Goal: Task Accomplishment & Management: Manage account settings

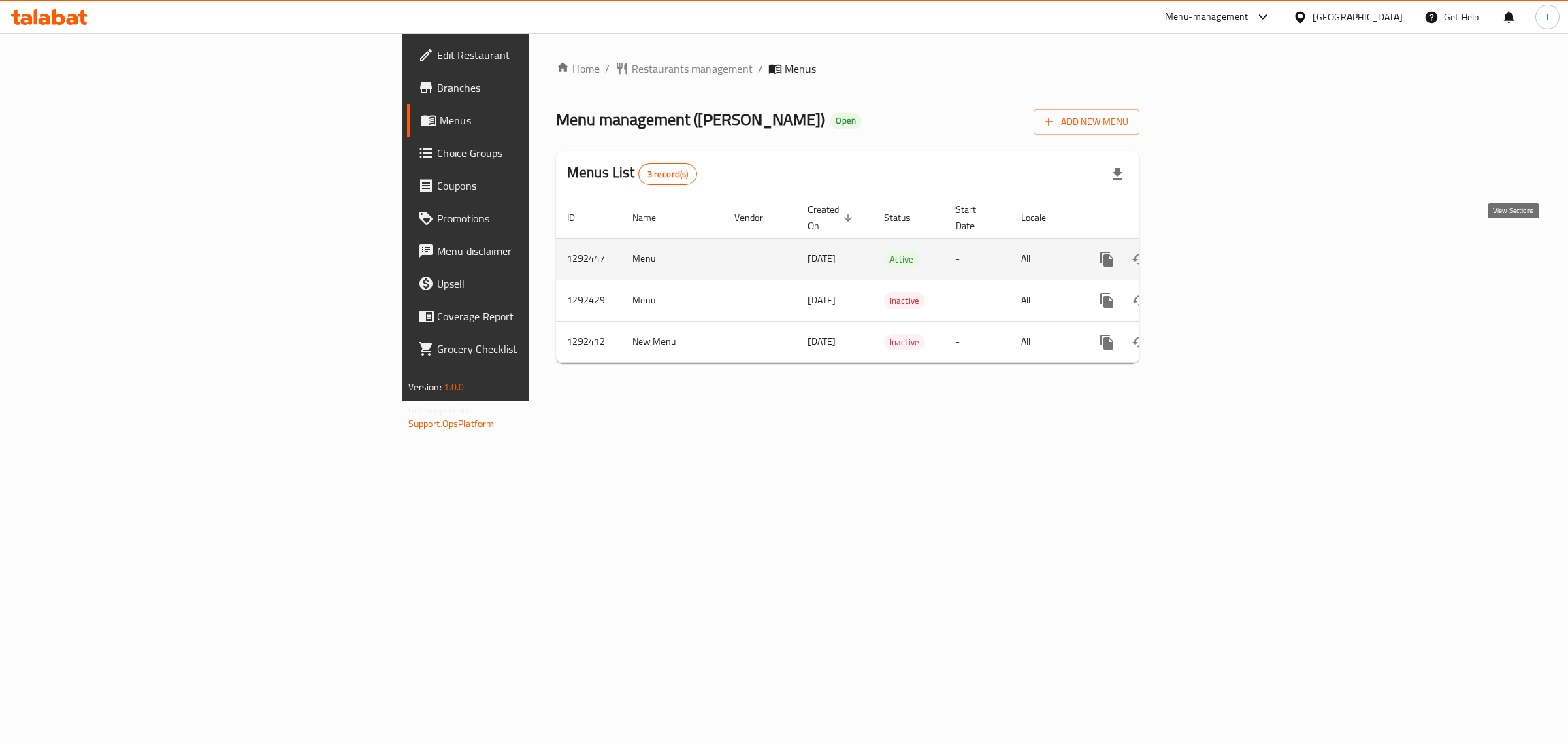
click at [1212, 253] on icon "enhanced table" at bounding box center [1205, 258] width 12 height 12
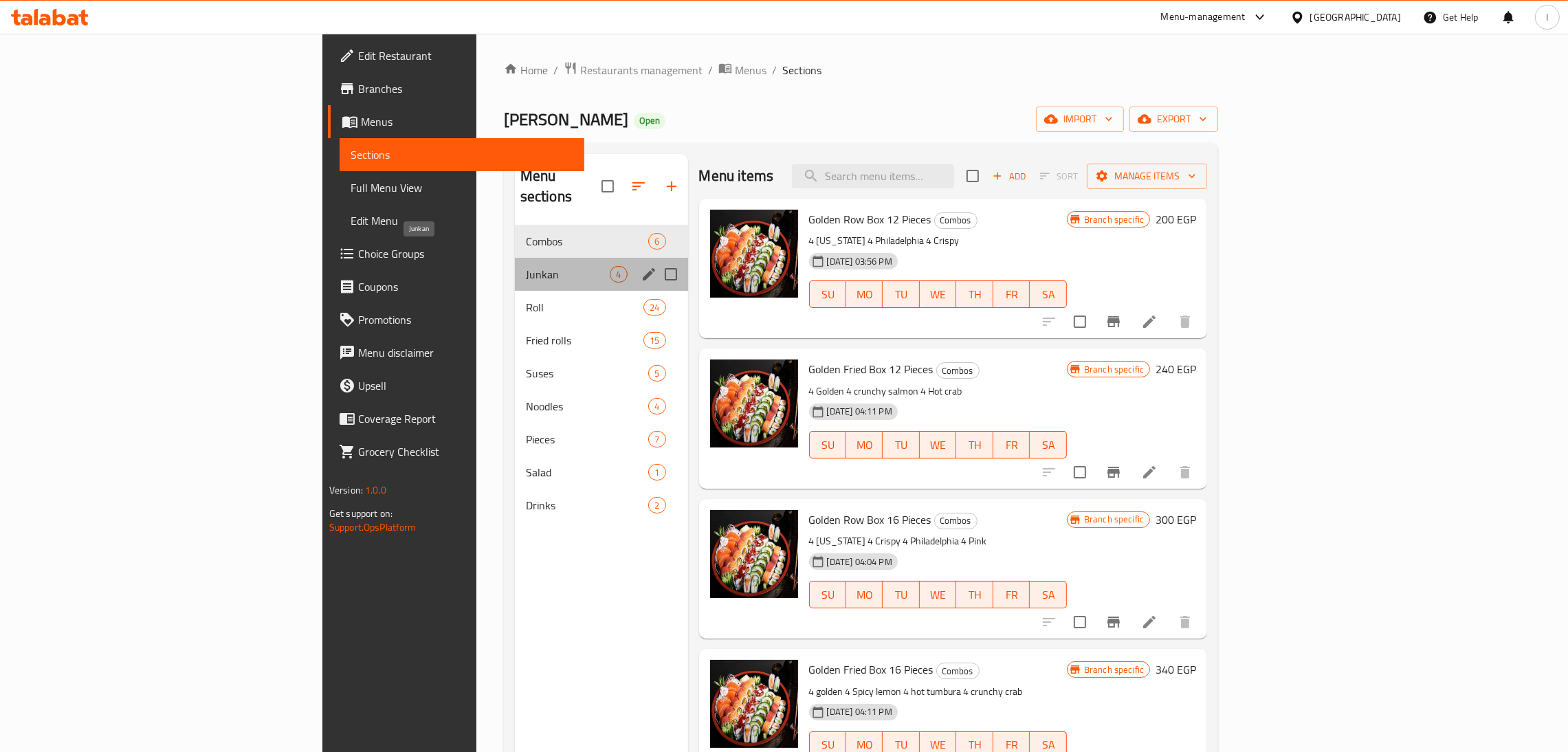
click at [526, 266] on span "Junkan" at bounding box center [568, 274] width 84 height 16
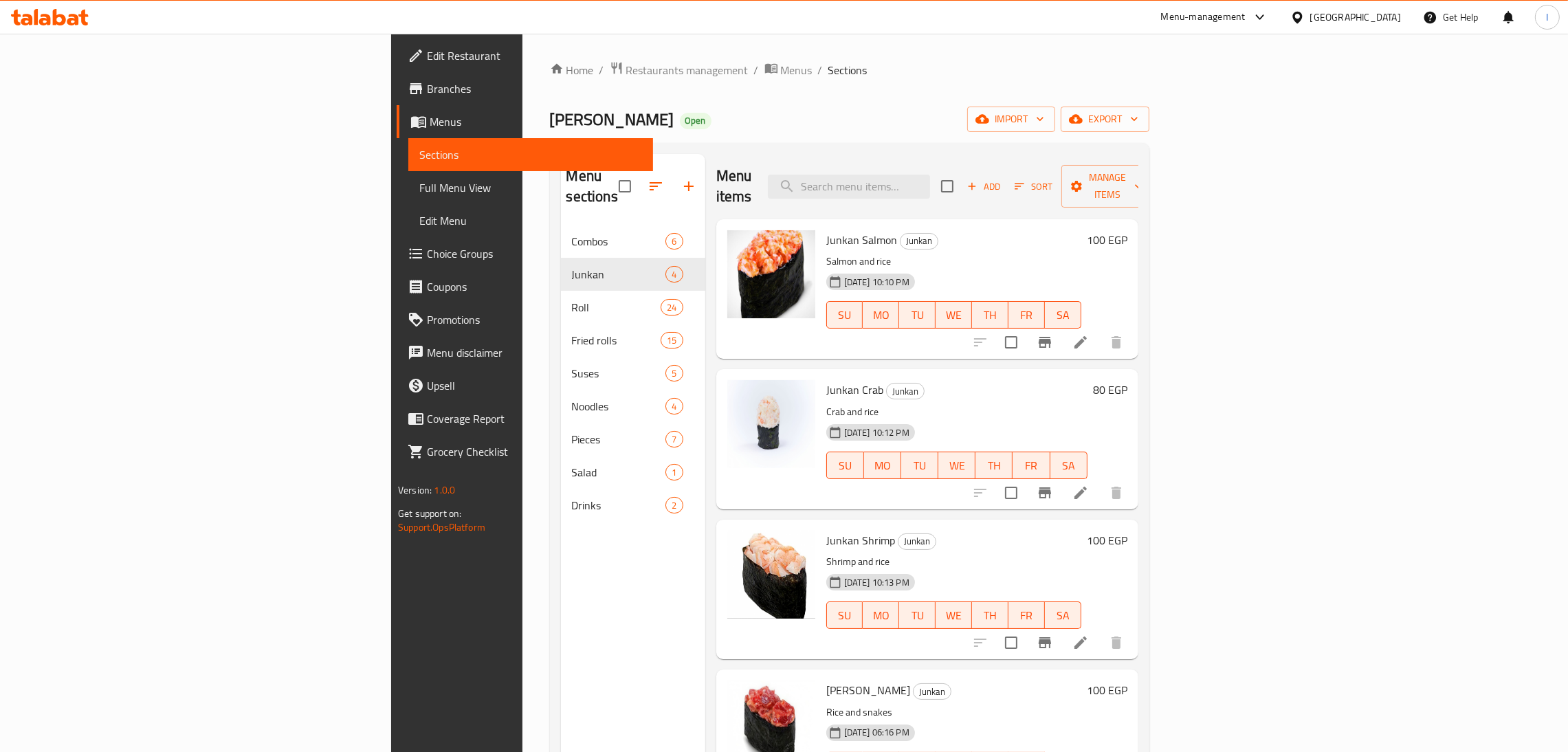
click at [55, 16] on icon at bounding box center [60, 16] width 13 height 16
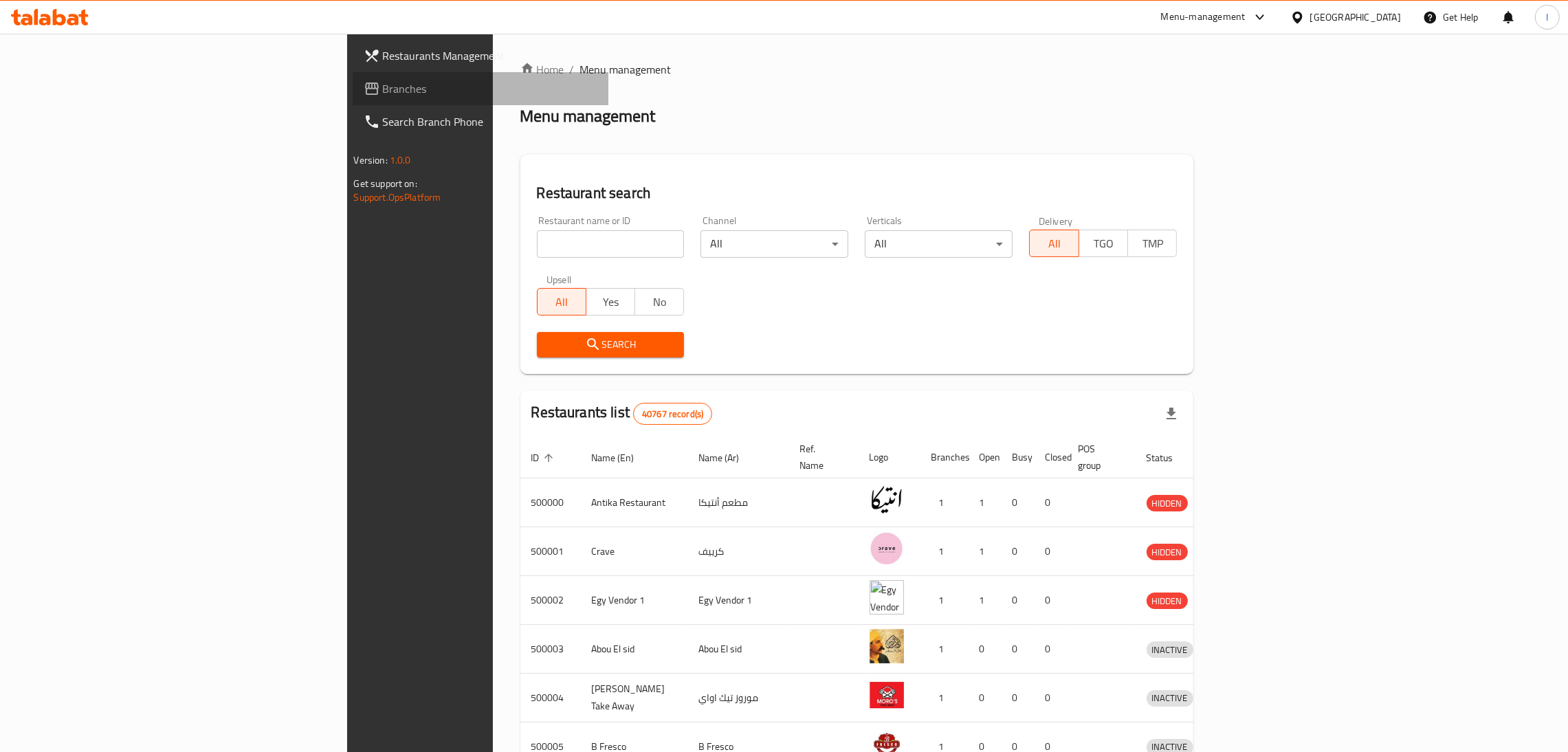
drag, startPoint x: 0, startPoint y: 0, endPoint x: 51, endPoint y: 86, distance: 100.0
click at [383, 86] on span "Branches" at bounding box center [491, 88] width 215 height 16
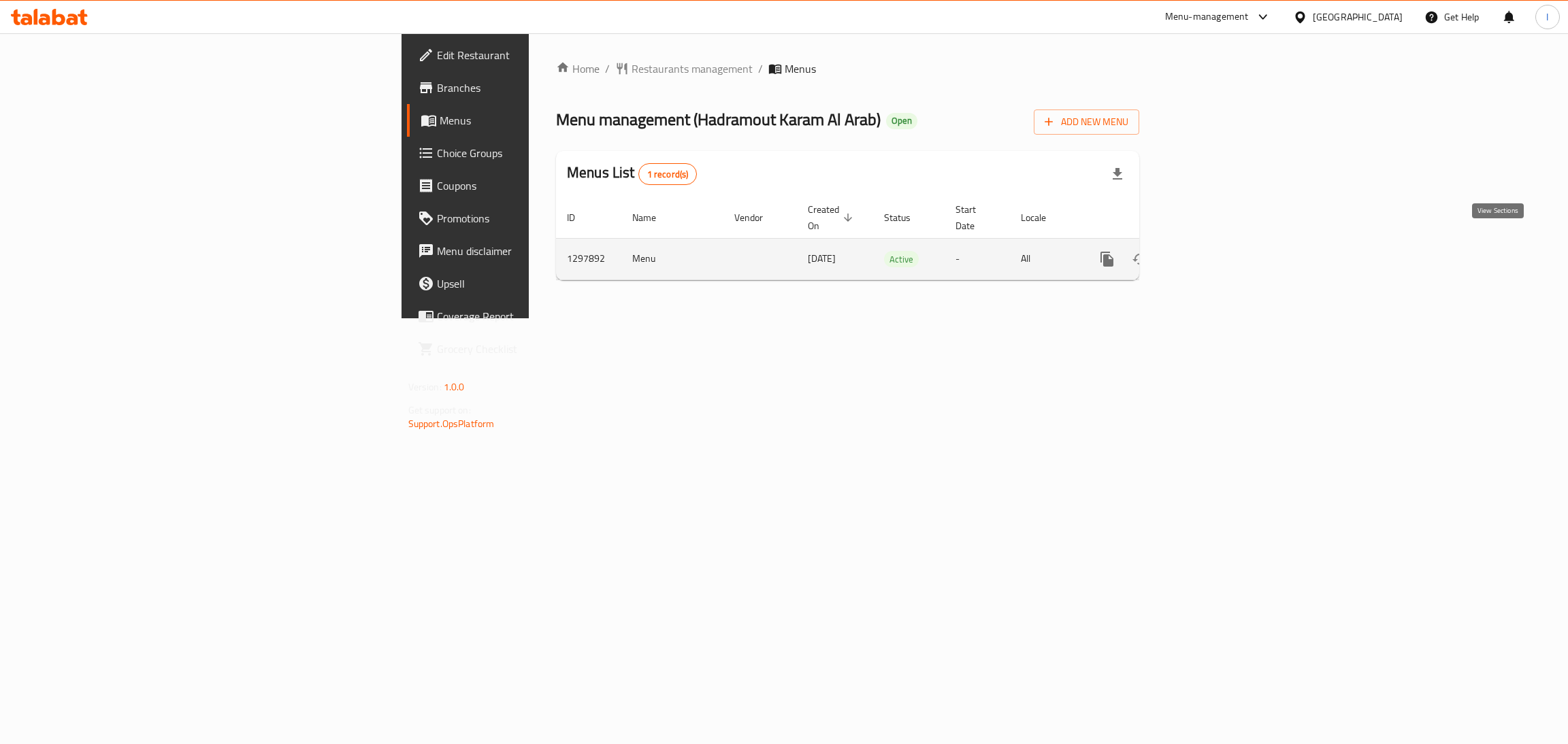
click at [1214, 251] on icon "enhanced table" at bounding box center [1205, 258] width 16 height 16
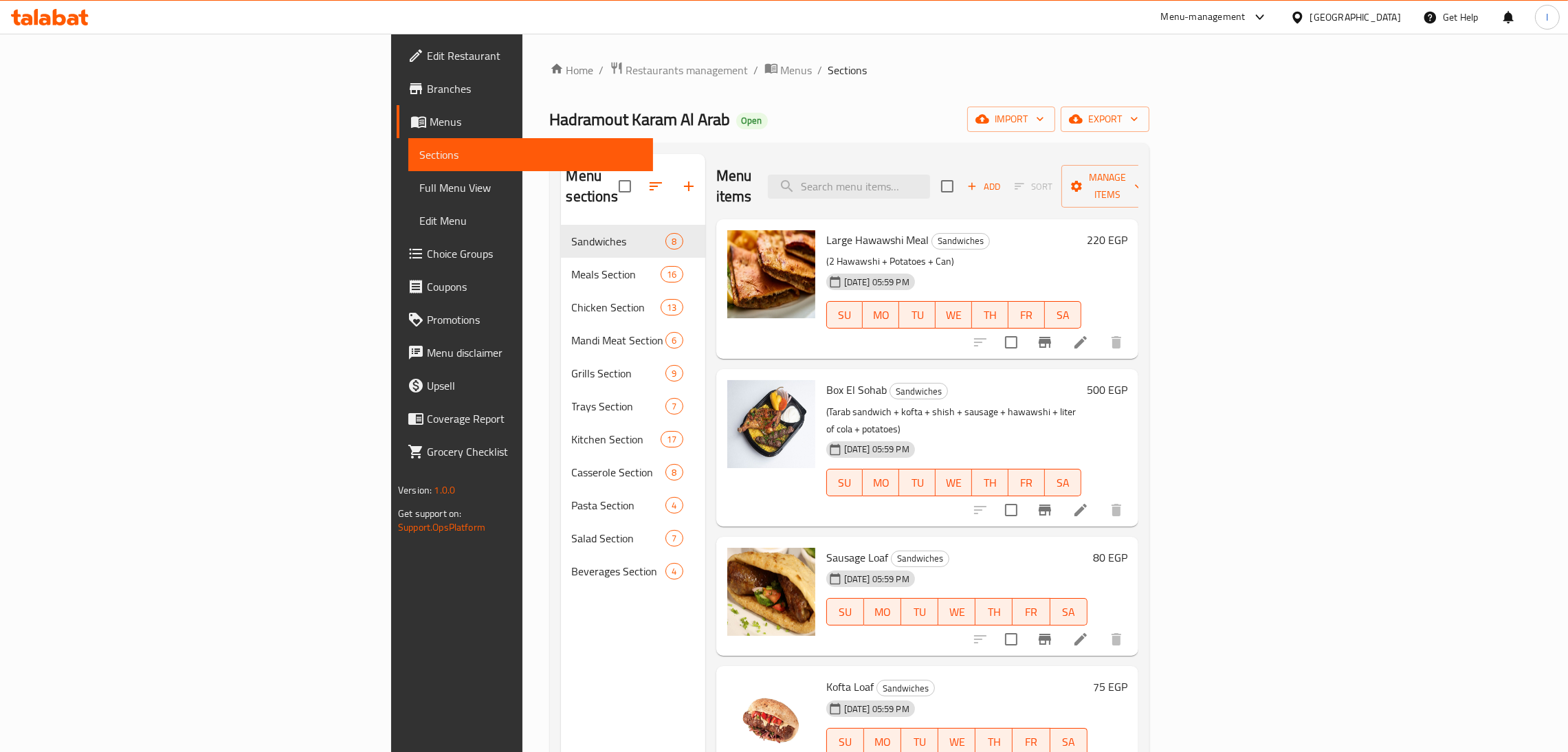
click at [36, 20] on icon at bounding box center [36, 16] width 4 height 15
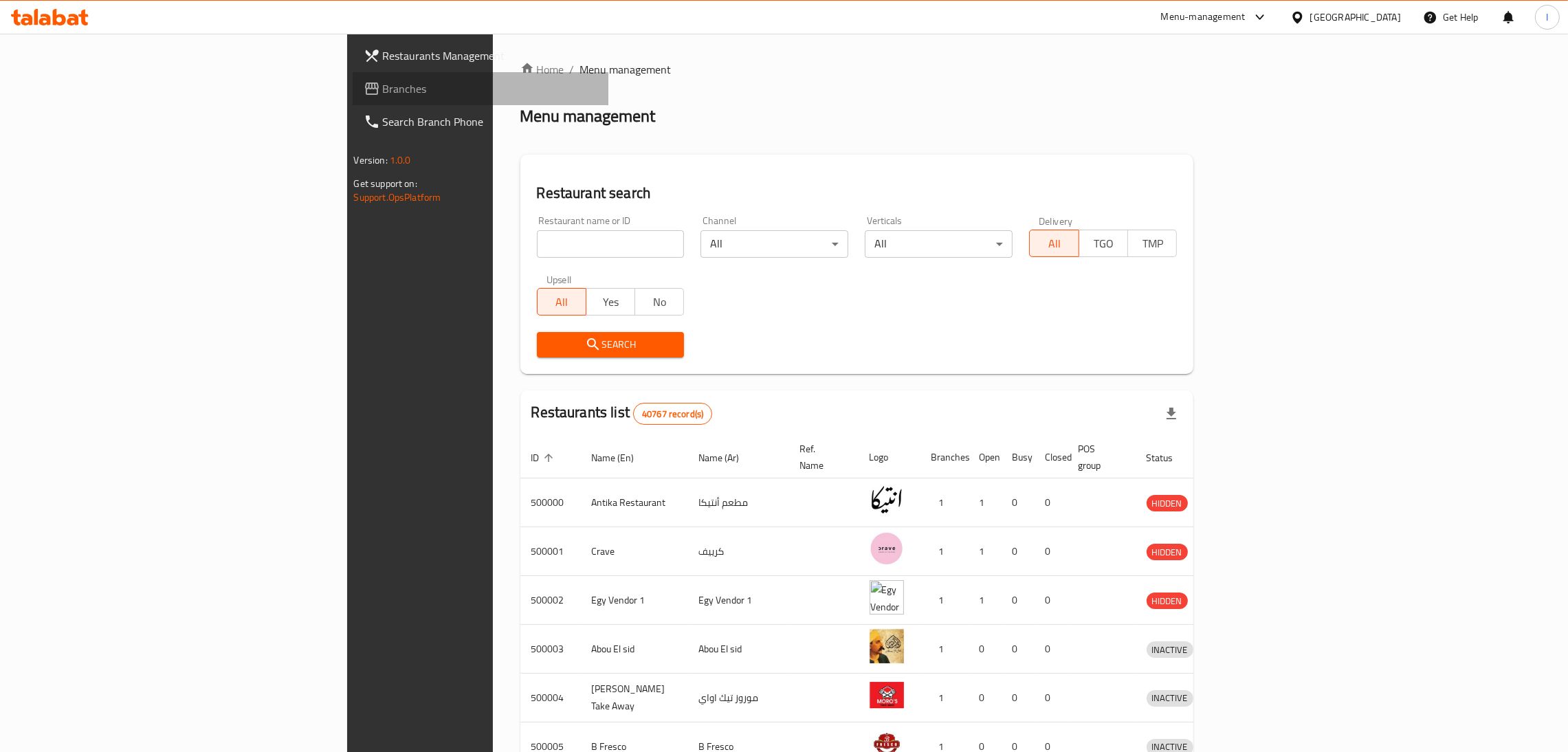
click at [383, 86] on span "Branches" at bounding box center [491, 88] width 215 height 16
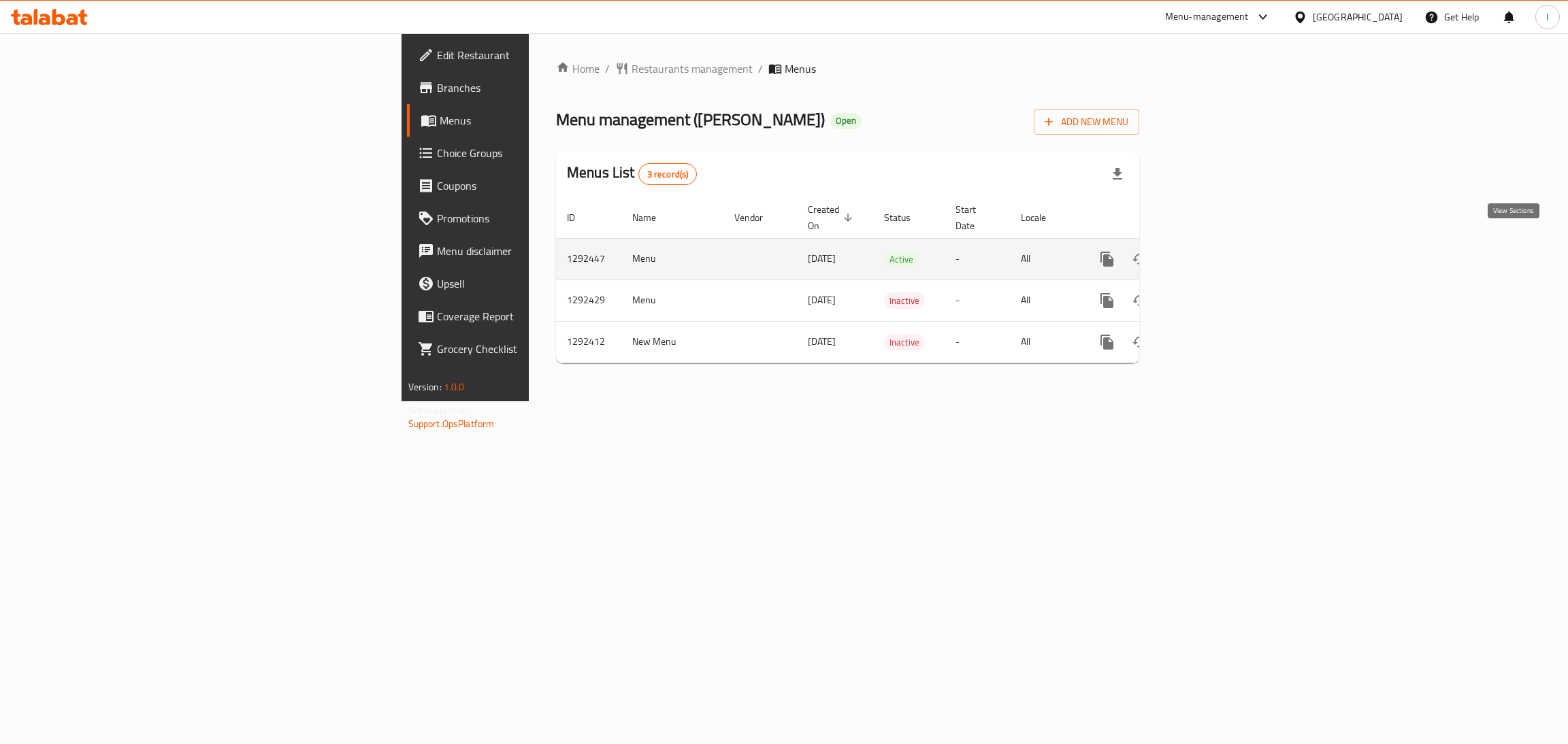
click at [1214, 251] on icon "enhanced table" at bounding box center [1205, 258] width 16 height 16
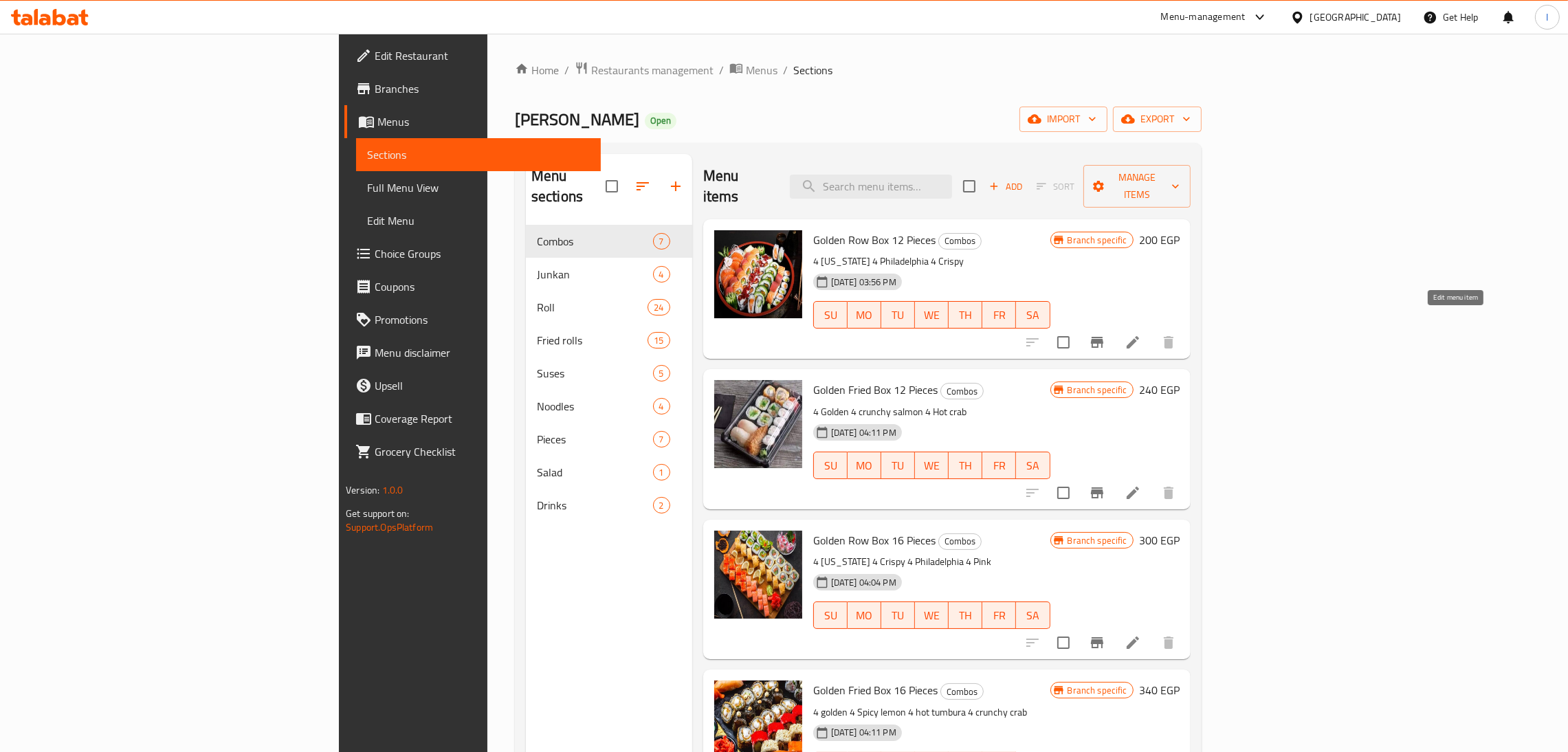
click at [1140, 336] on icon at bounding box center [1133, 342] width 12 height 12
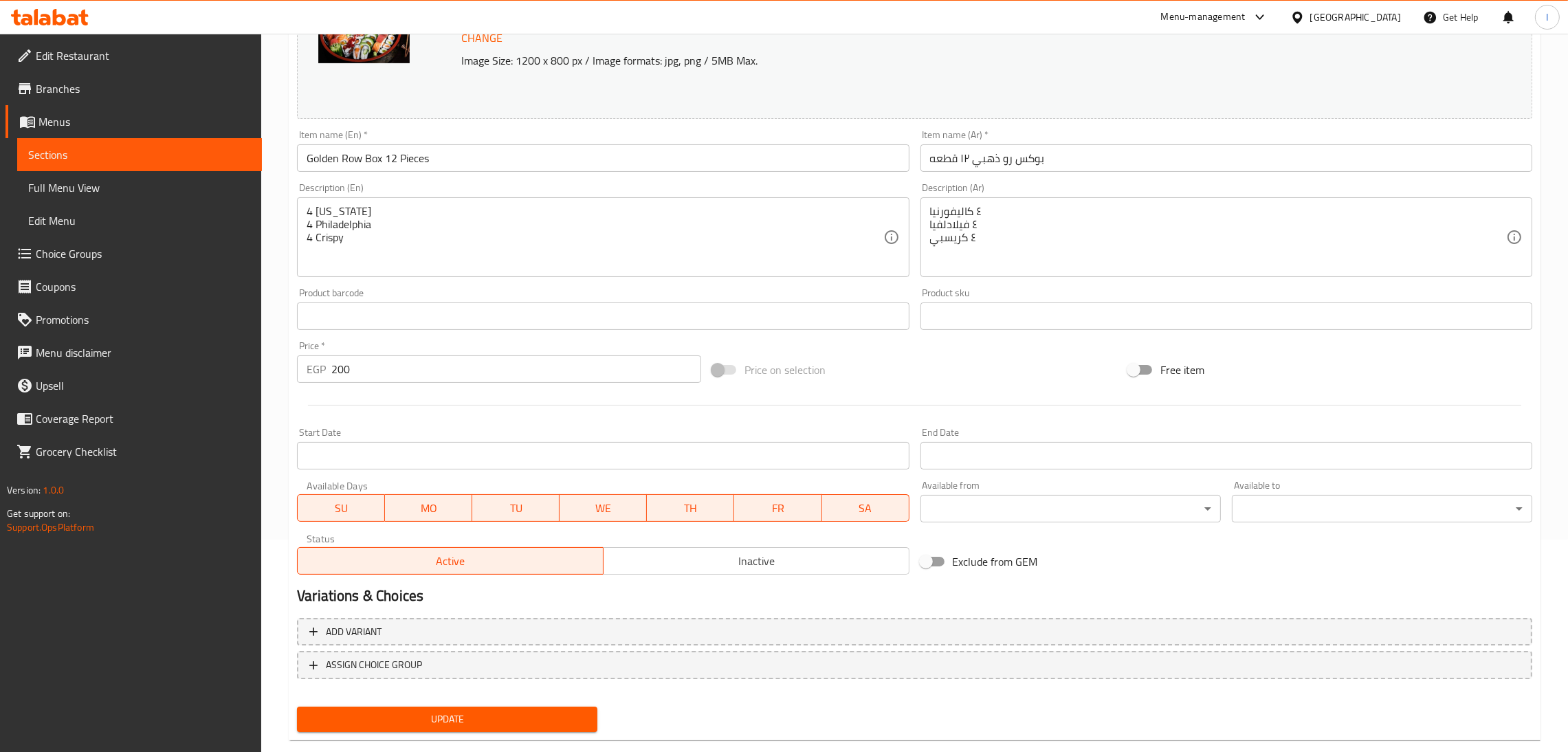
scroll to position [237, 0]
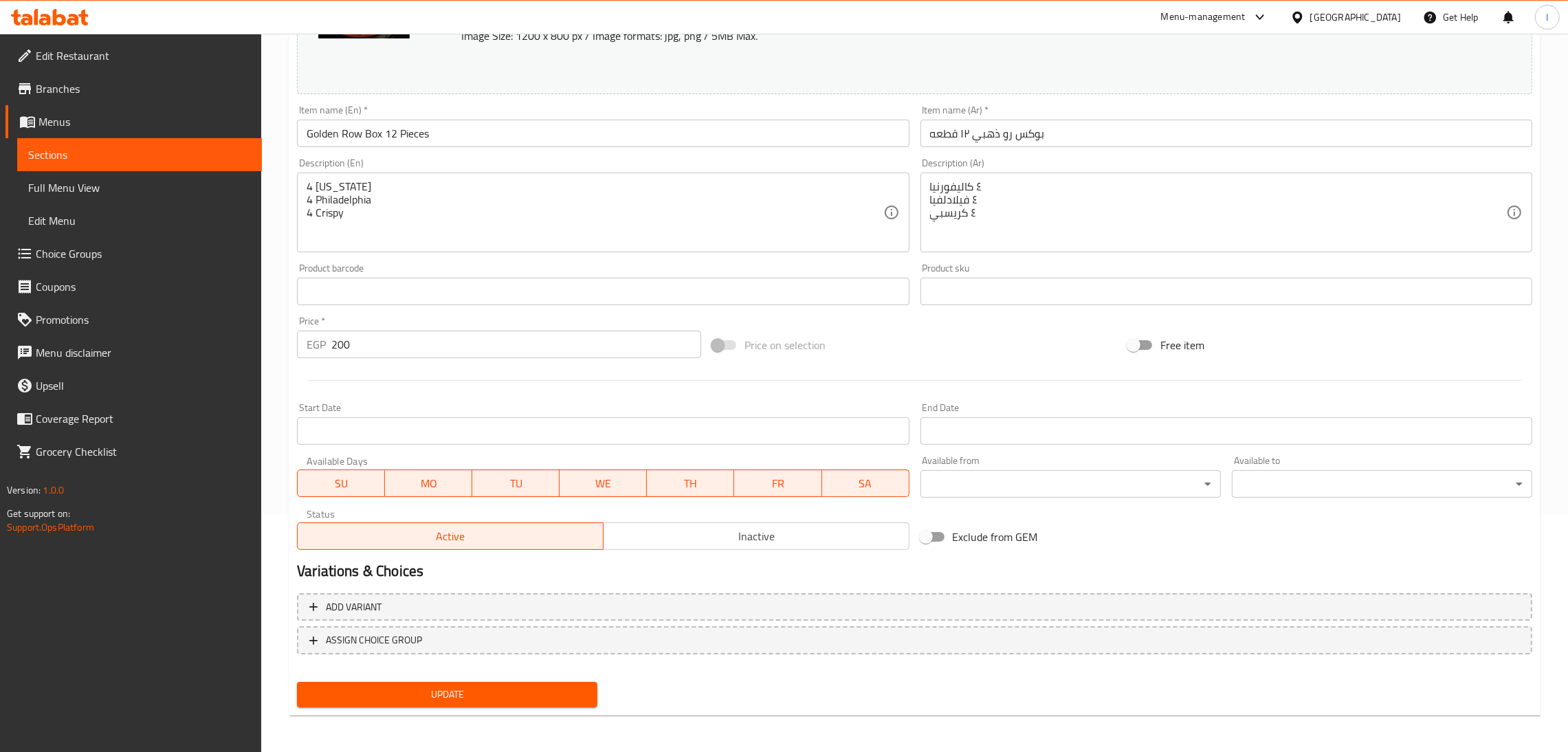
click at [928, 534] on input "Exclude from GEM" at bounding box center [927, 537] width 79 height 26
checkbox input "true"
click at [451, 698] on span "Update" at bounding box center [447, 695] width 278 height 17
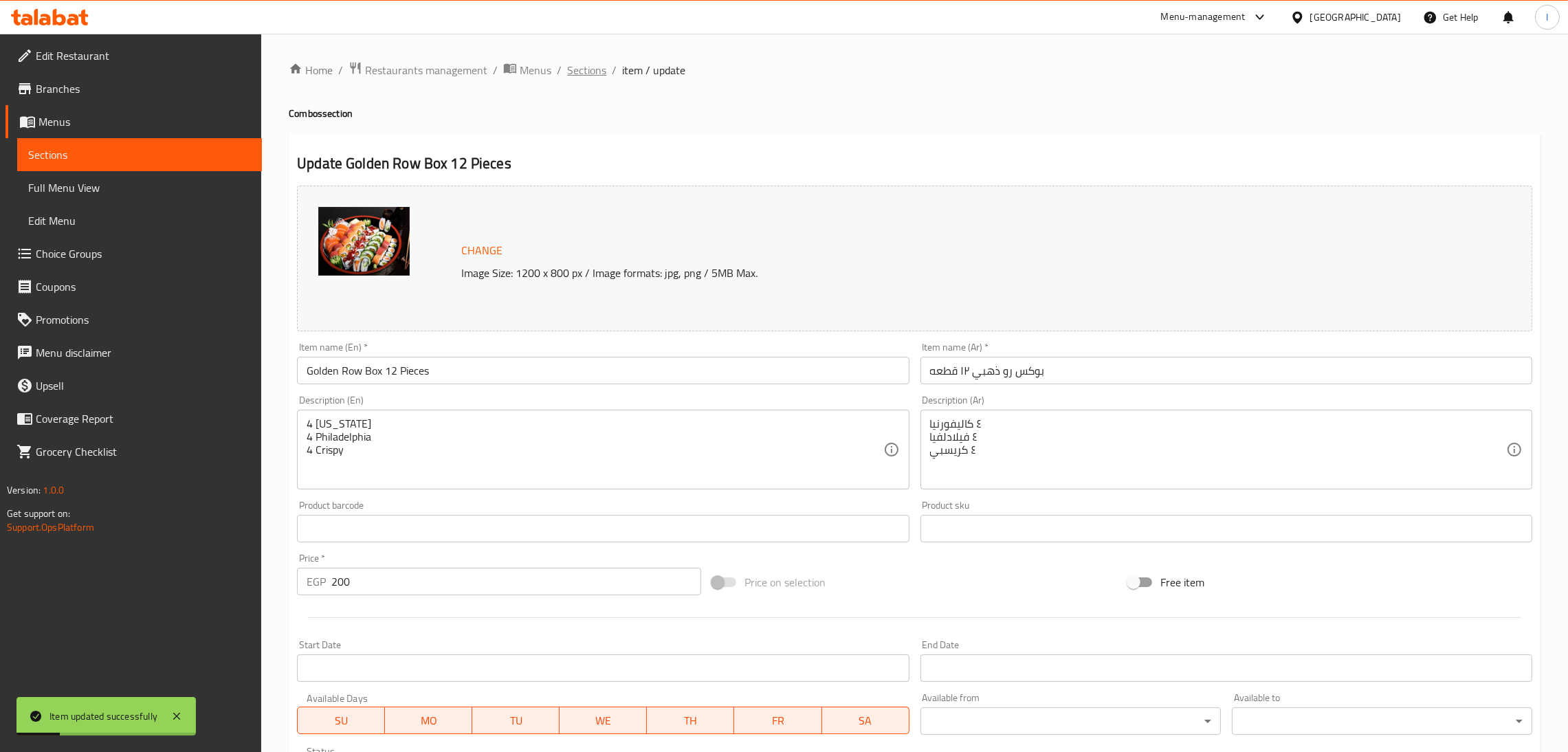
click at [585, 66] on span "Sections" at bounding box center [587, 69] width 39 height 16
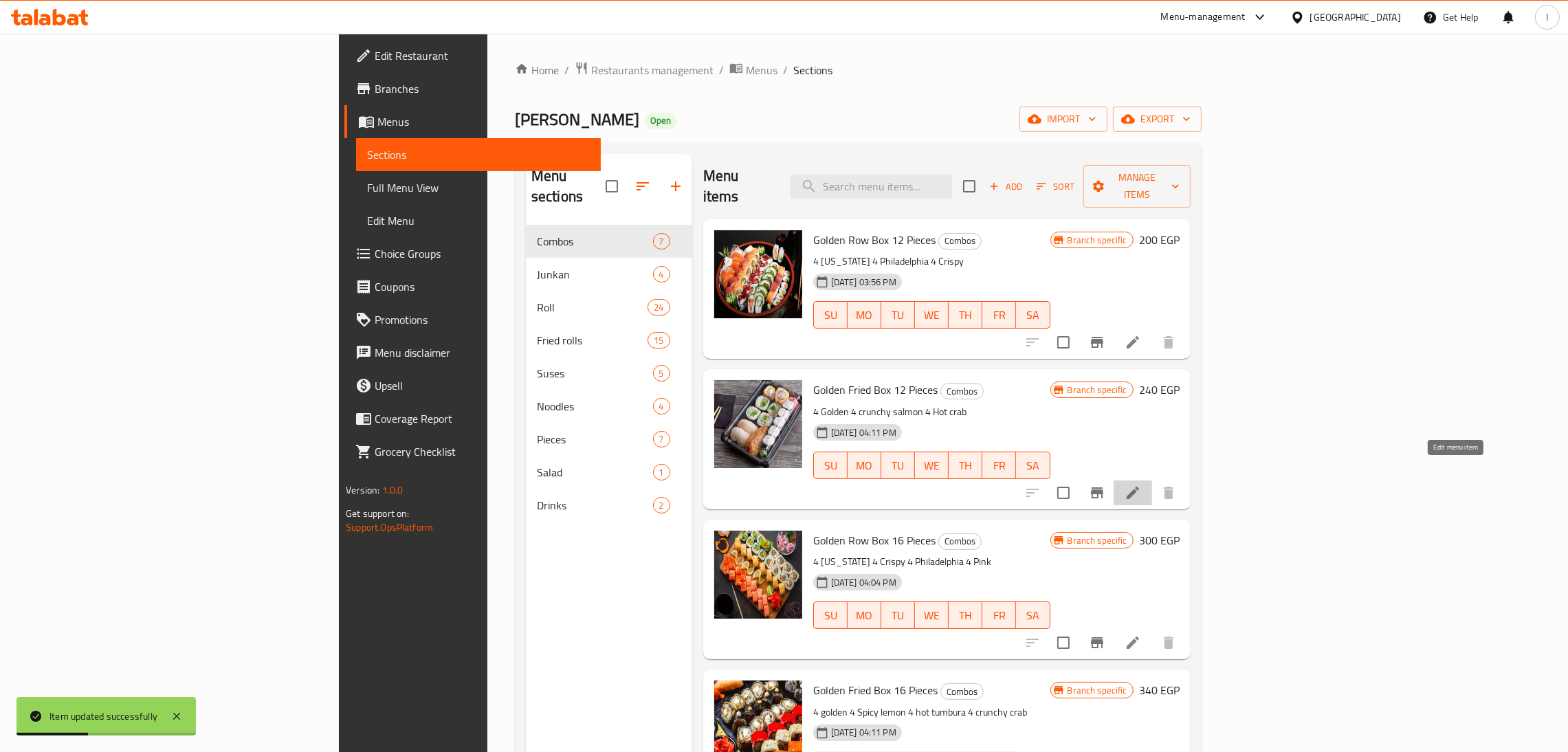
click at [1142, 485] on icon at bounding box center [1133, 493] width 16 height 16
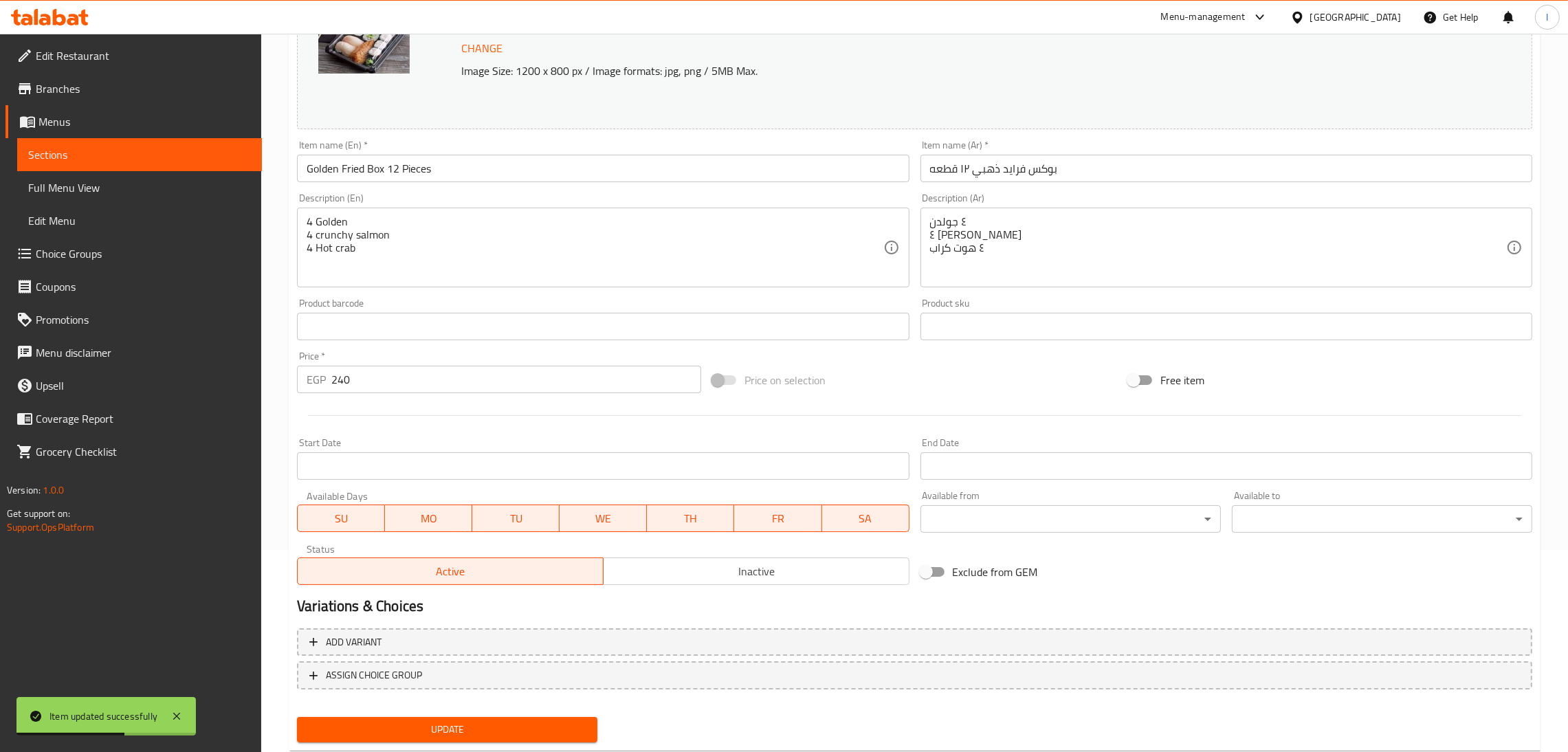
scroll to position [206, 0]
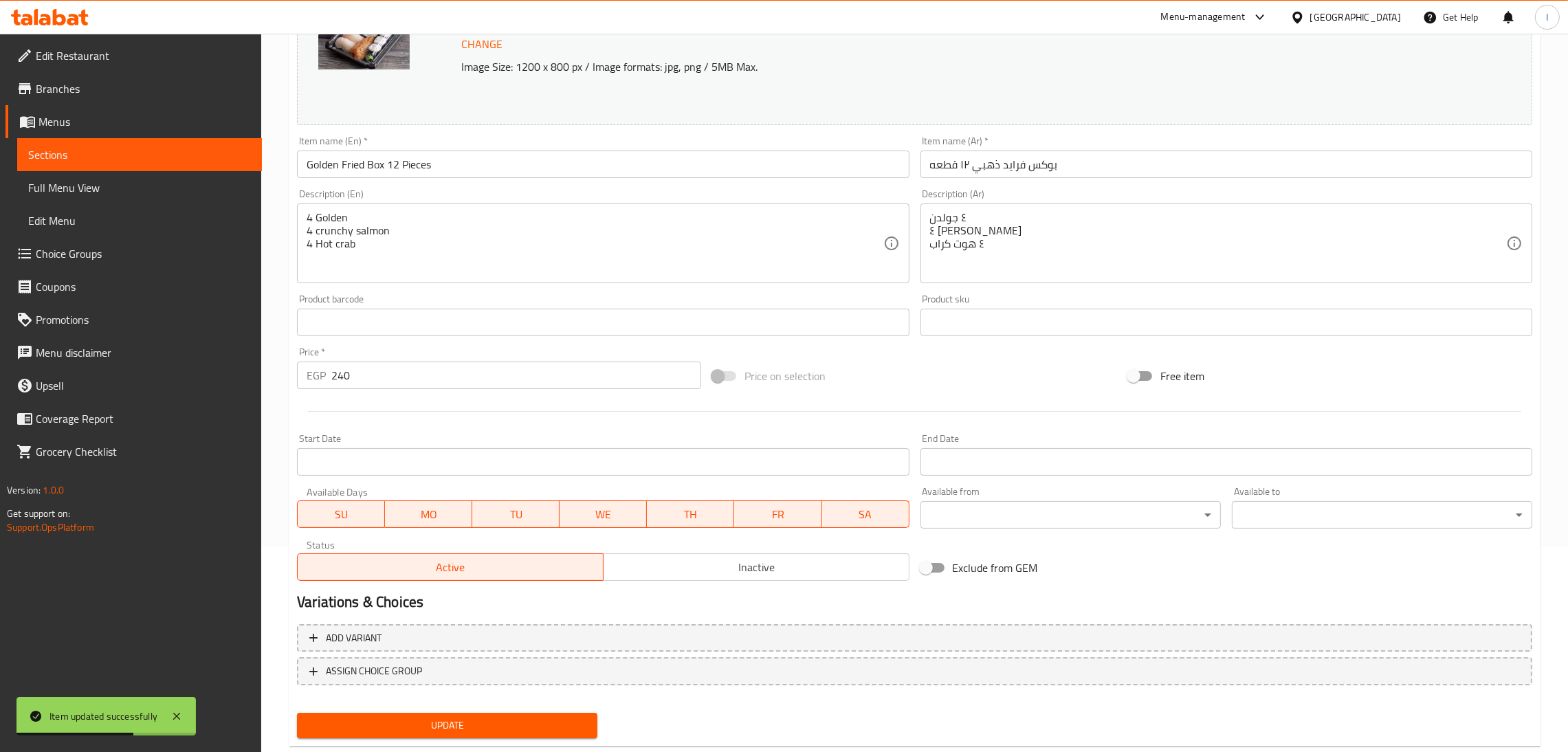
click at [936, 563] on input "Exclude from GEM" at bounding box center [927, 568] width 79 height 26
checkbox input "true"
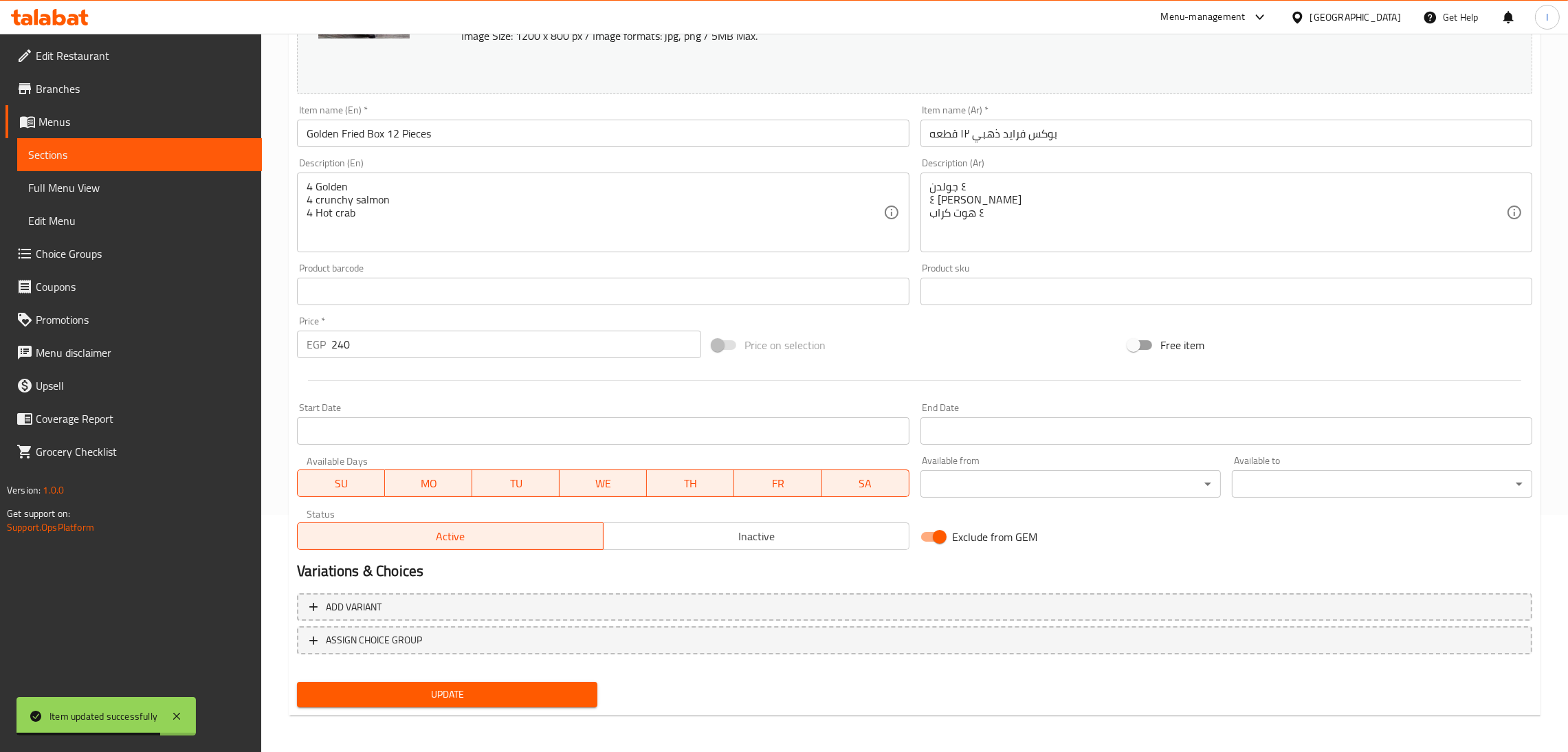
click at [495, 687] on span "Update" at bounding box center [447, 695] width 278 height 17
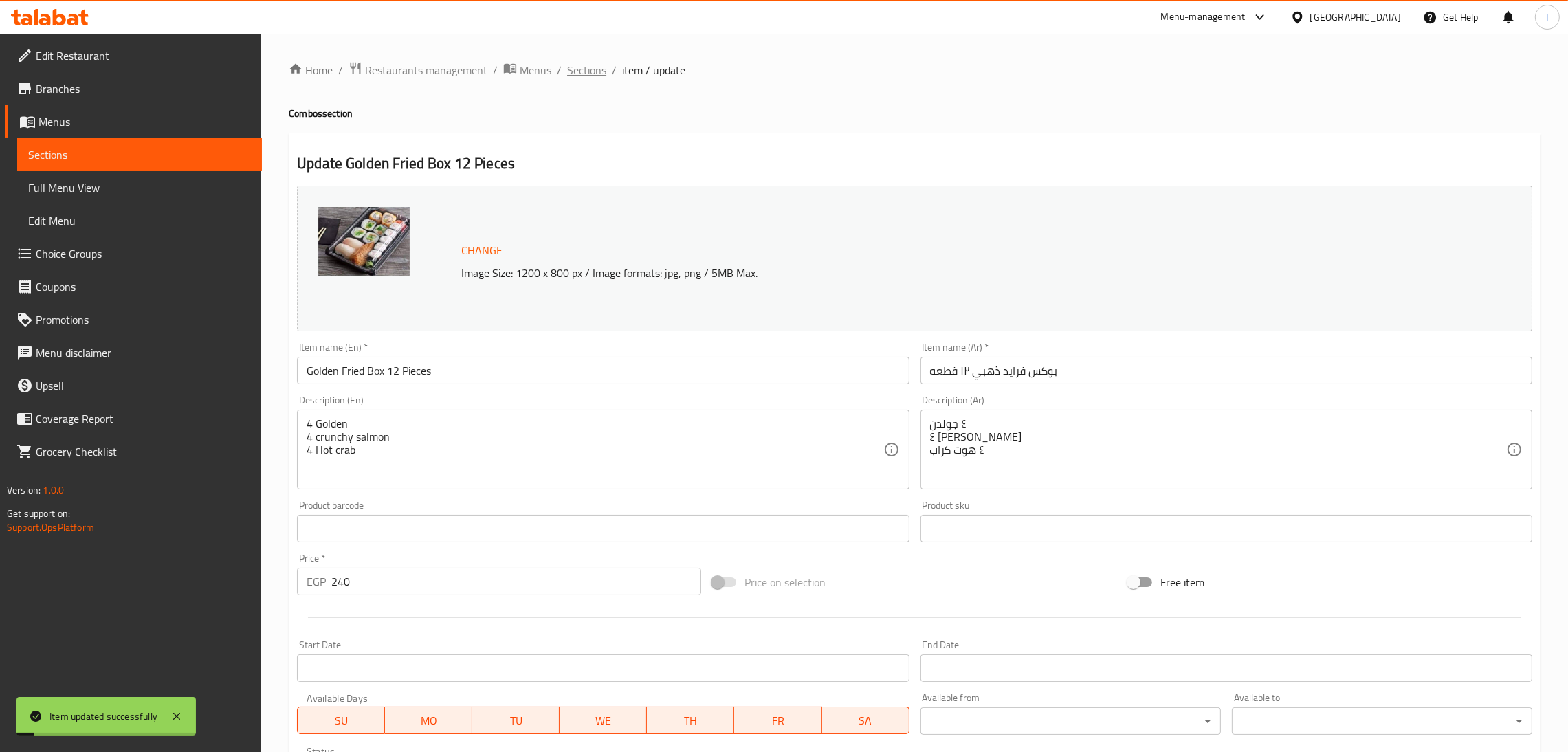
click at [567, 61] on span "Sections" at bounding box center [587, 69] width 39 height 16
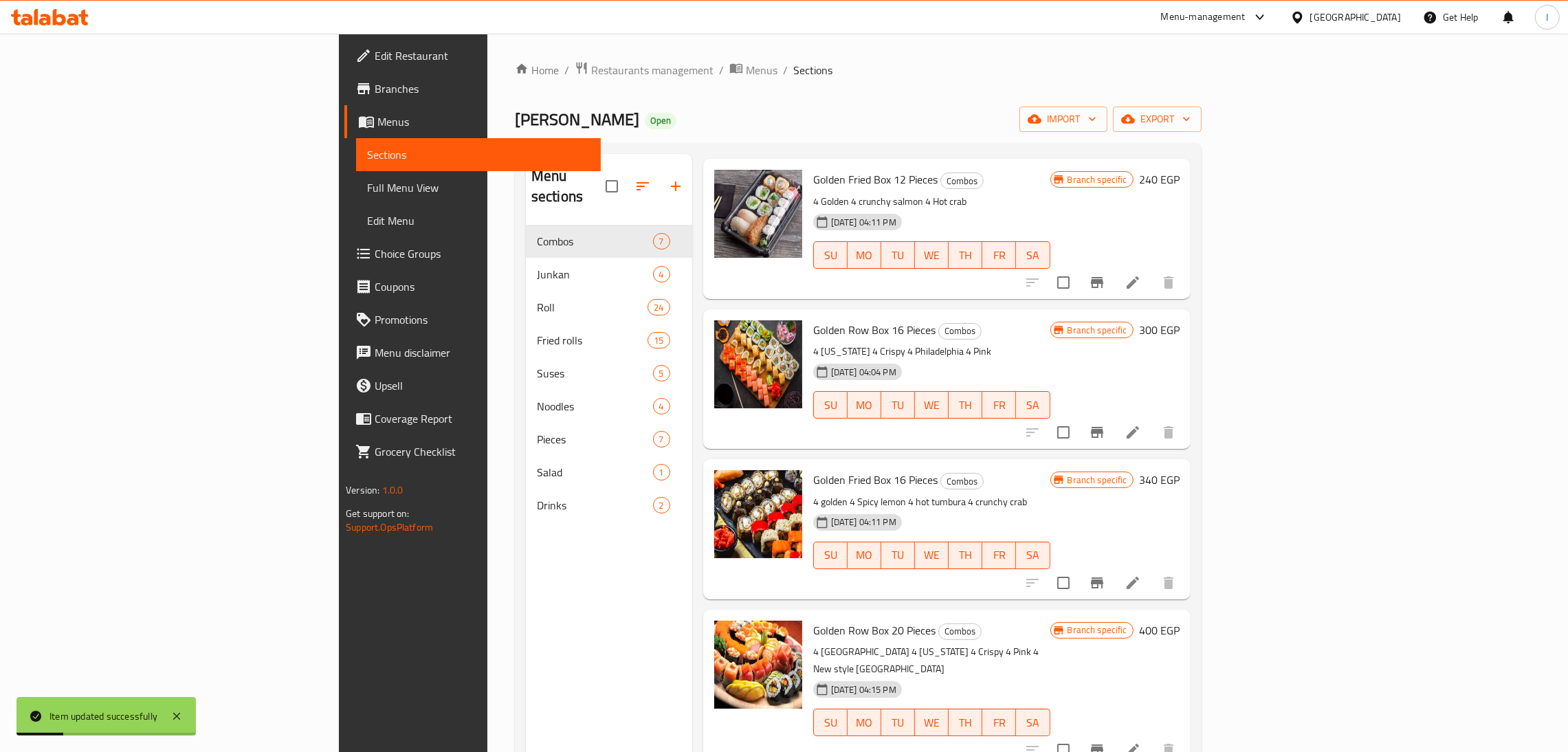
scroll to position [213, 0]
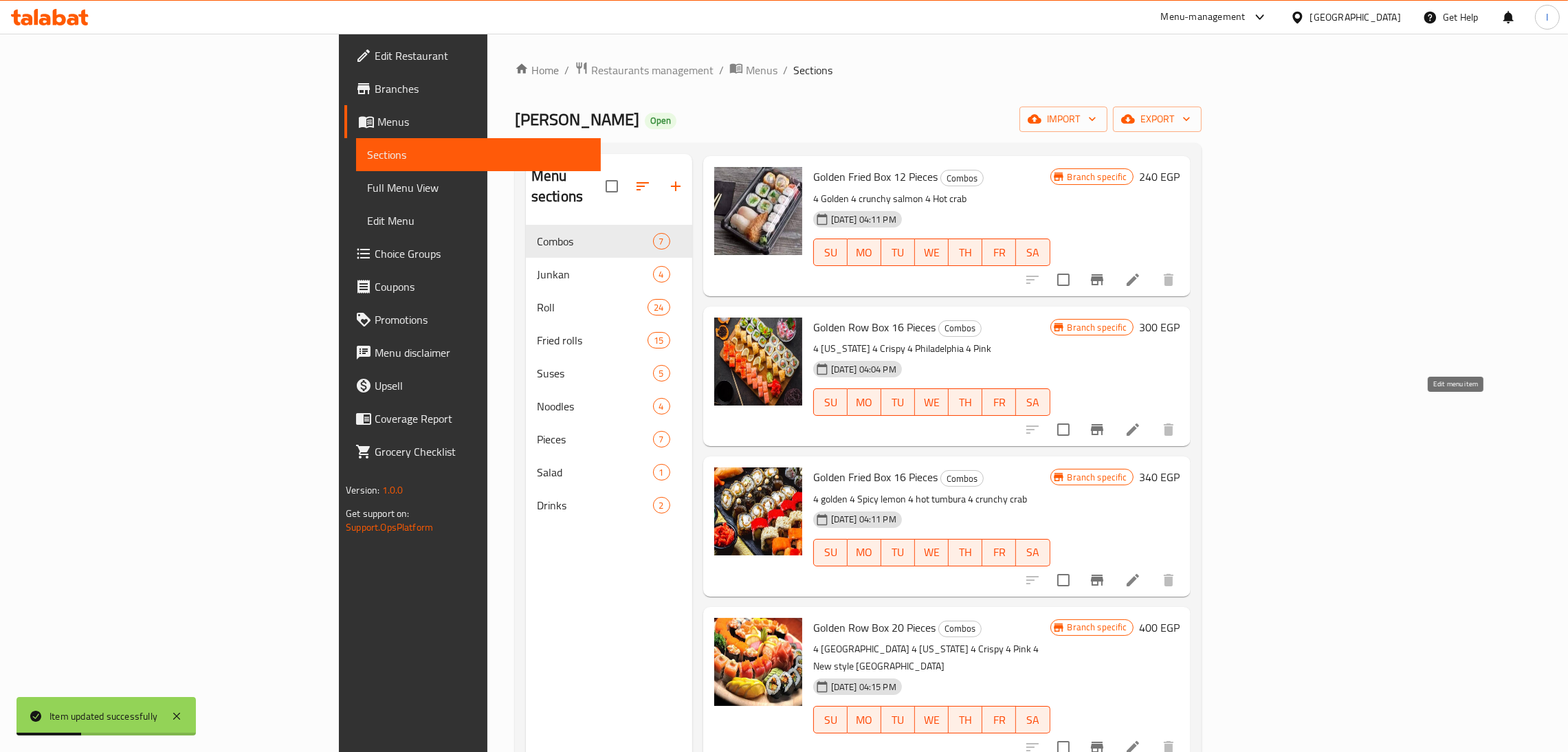
click at [1142, 422] on icon at bounding box center [1133, 429] width 16 height 16
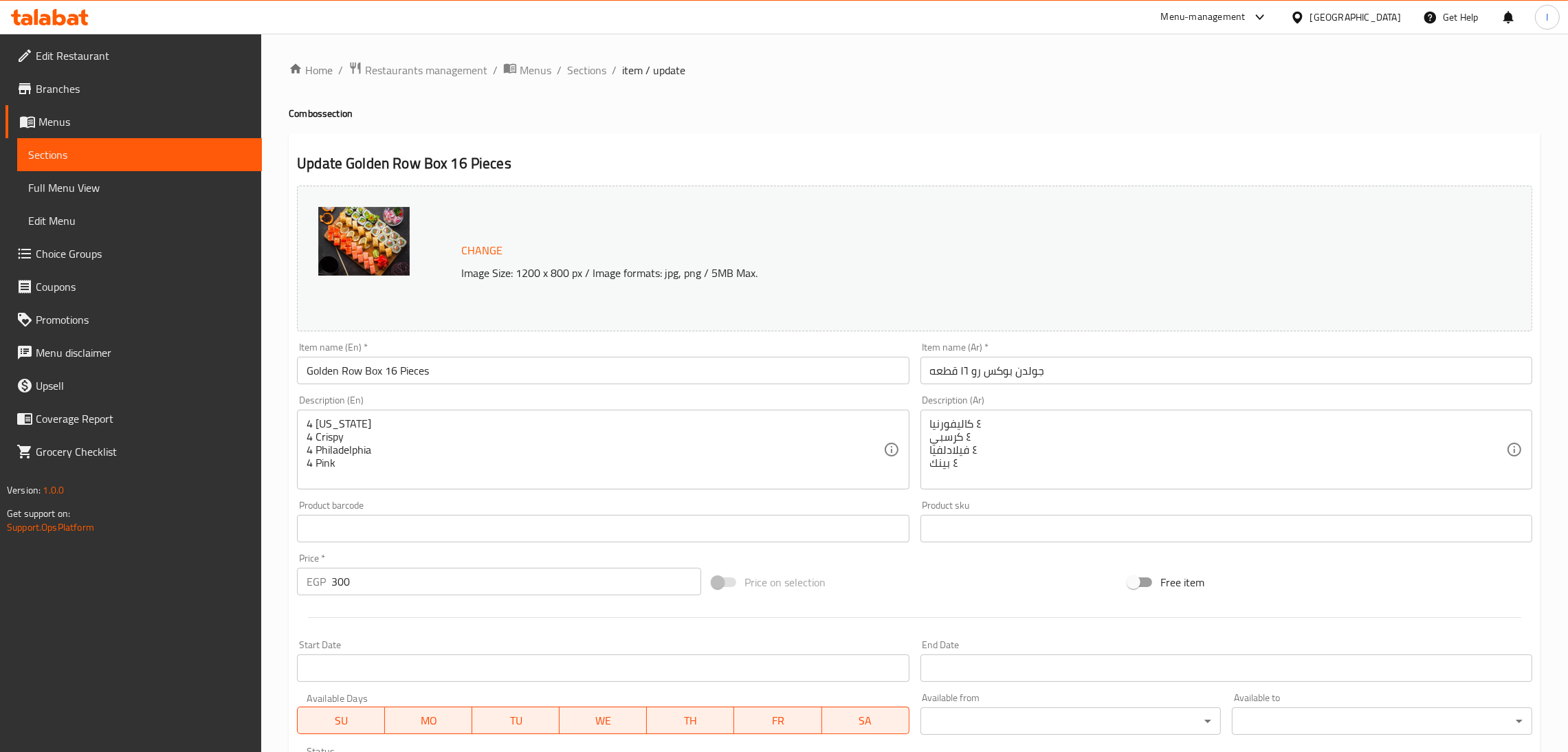
scroll to position [237, 0]
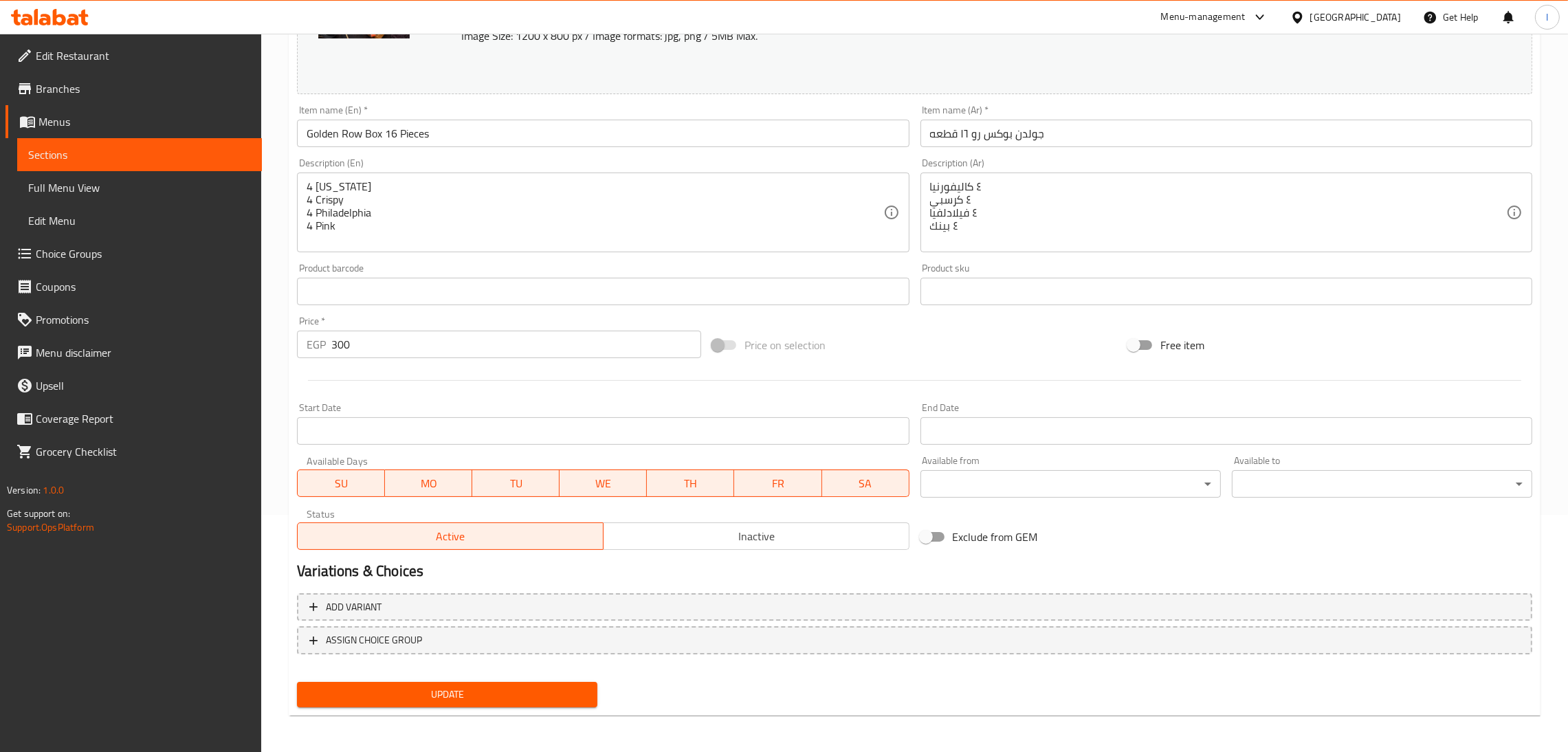
click at [934, 537] on input "Exclude from GEM" at bounding box center [927, 537] width 79 height 26
checkbox input "true"
click at [518, 691] on span "Update" at bounding box center [447, 695] width 278 height 17
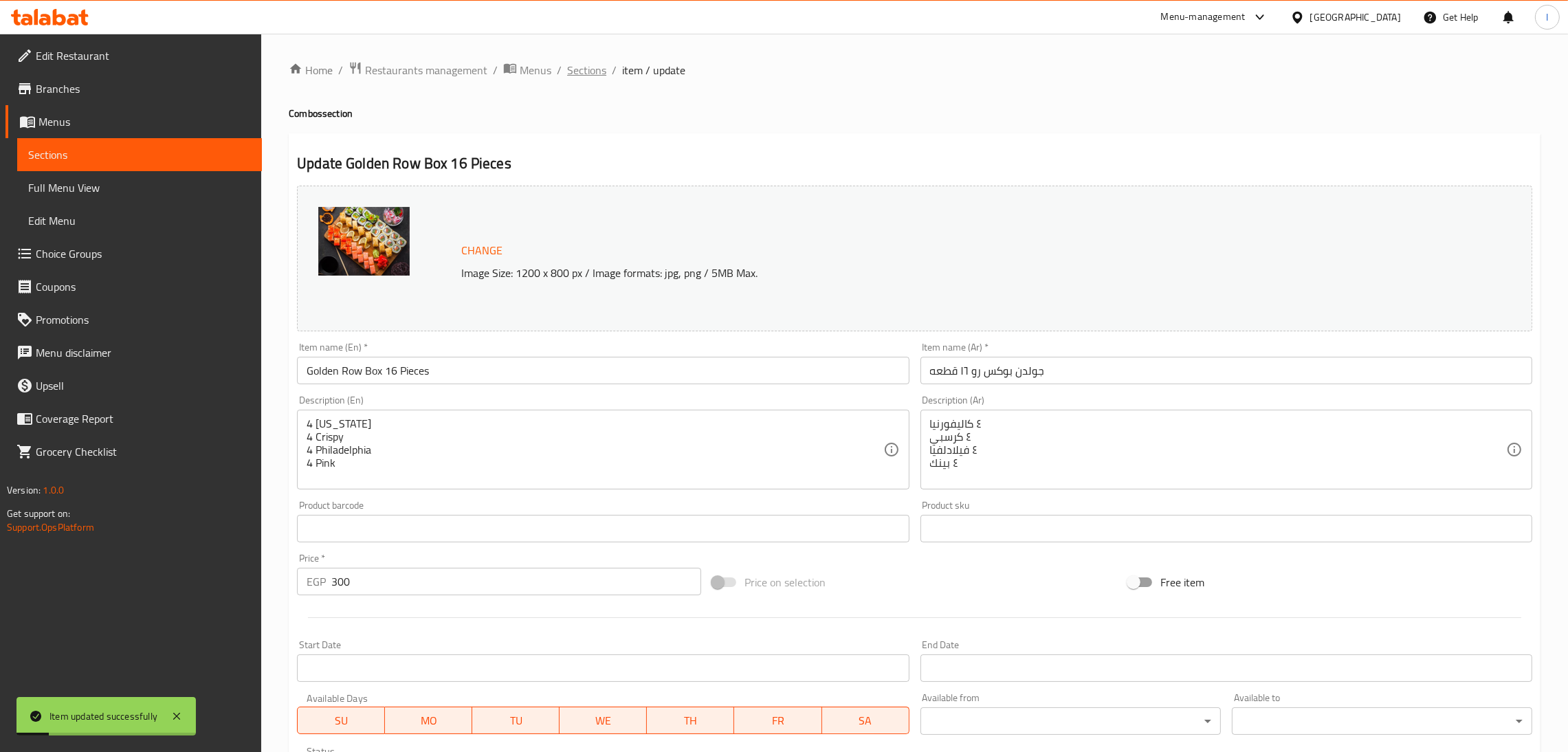
click at [584, 63] on span "Sections" at bounding box center [587, 69] width 39 height 16
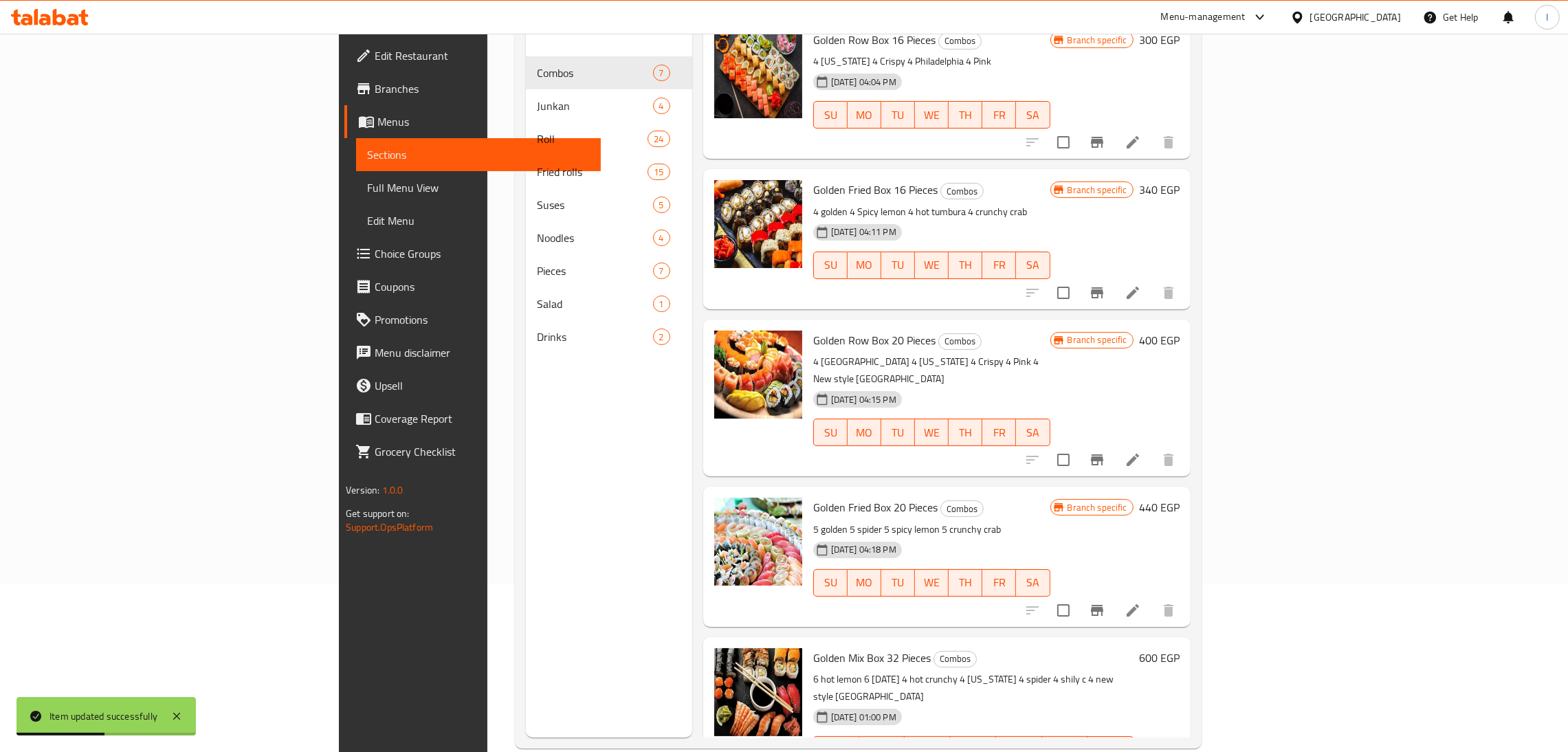
scroll to position [194, 0]
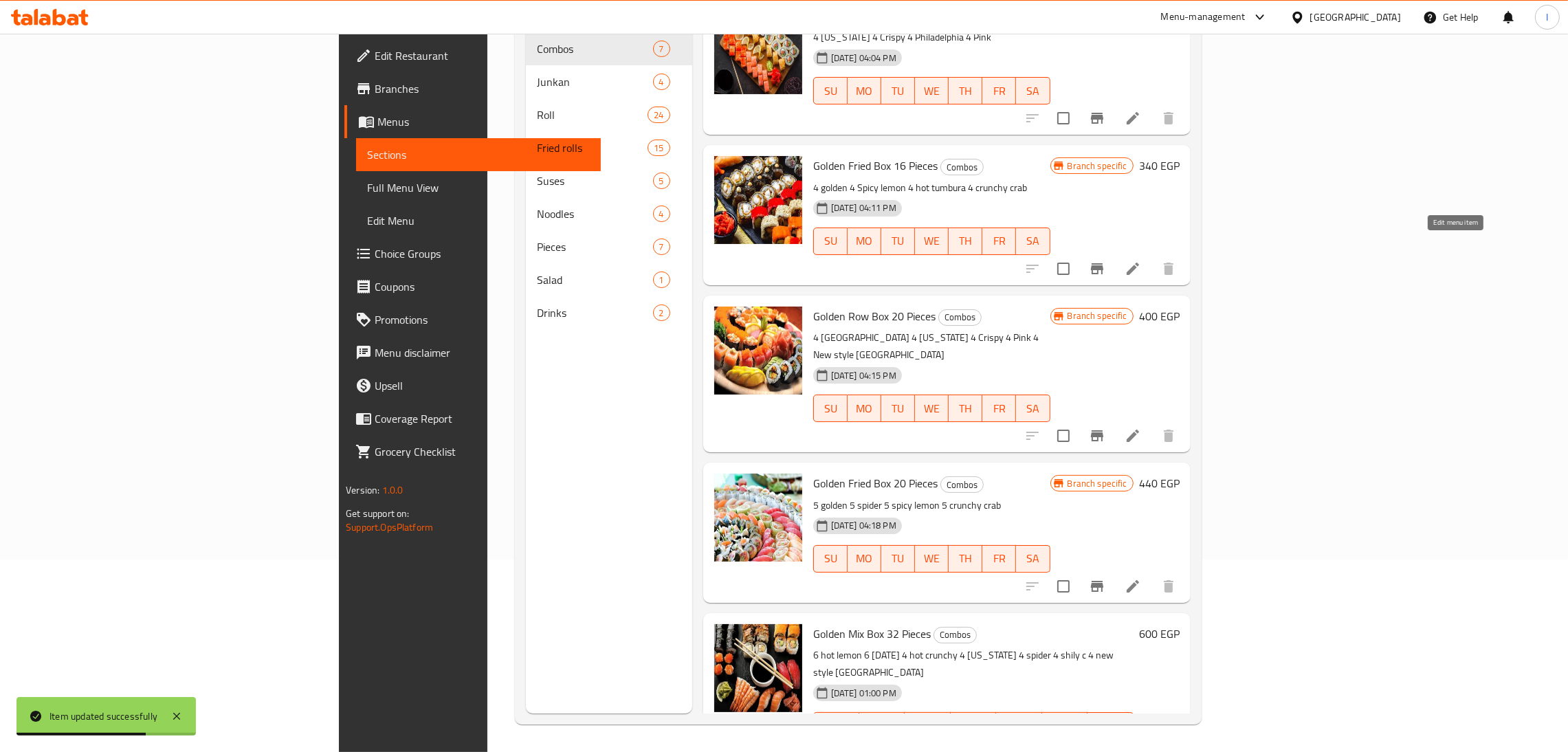
click at [1142, 260] on icon at bounding box center [1133, 268] width 16 height 16
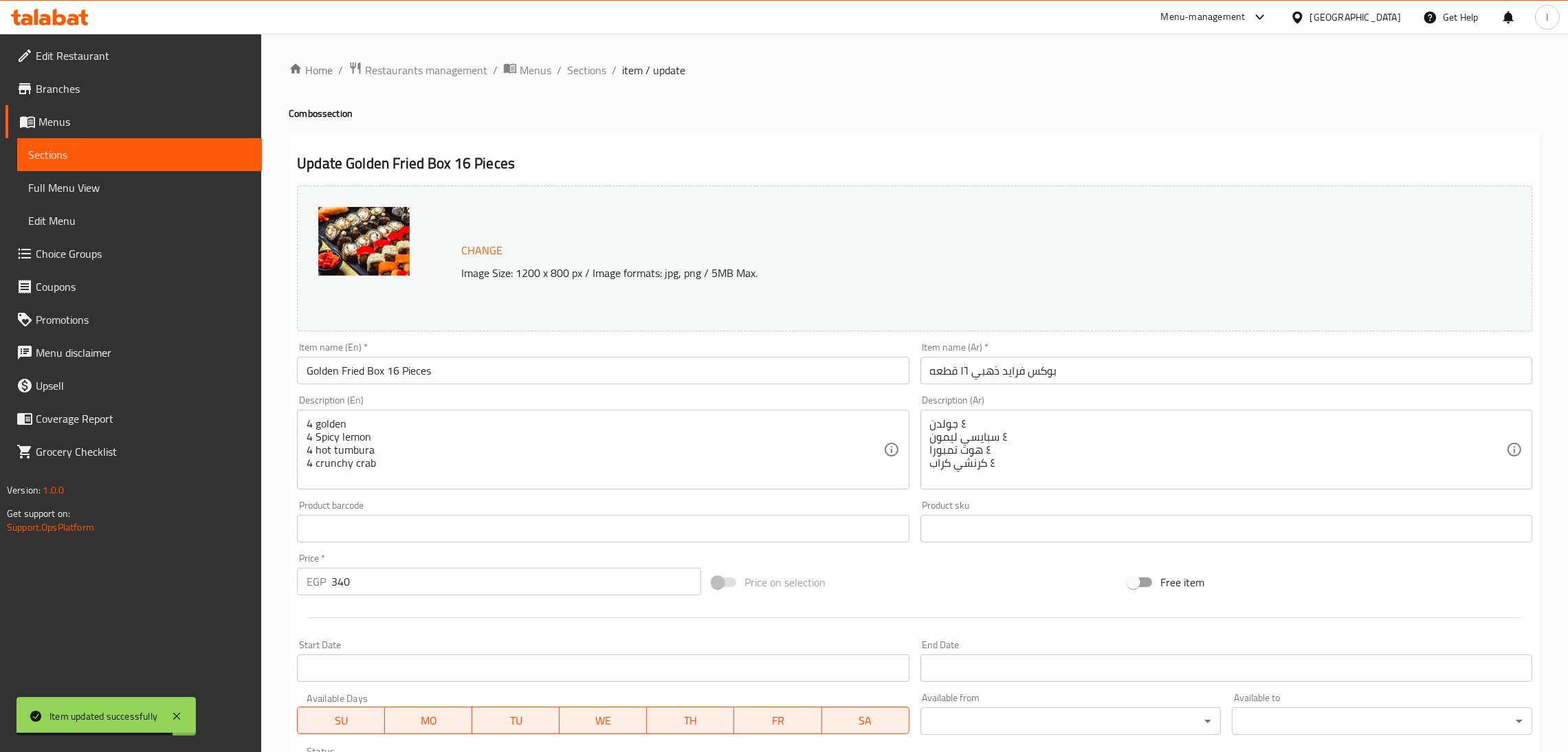
scroll to position [237, 0]
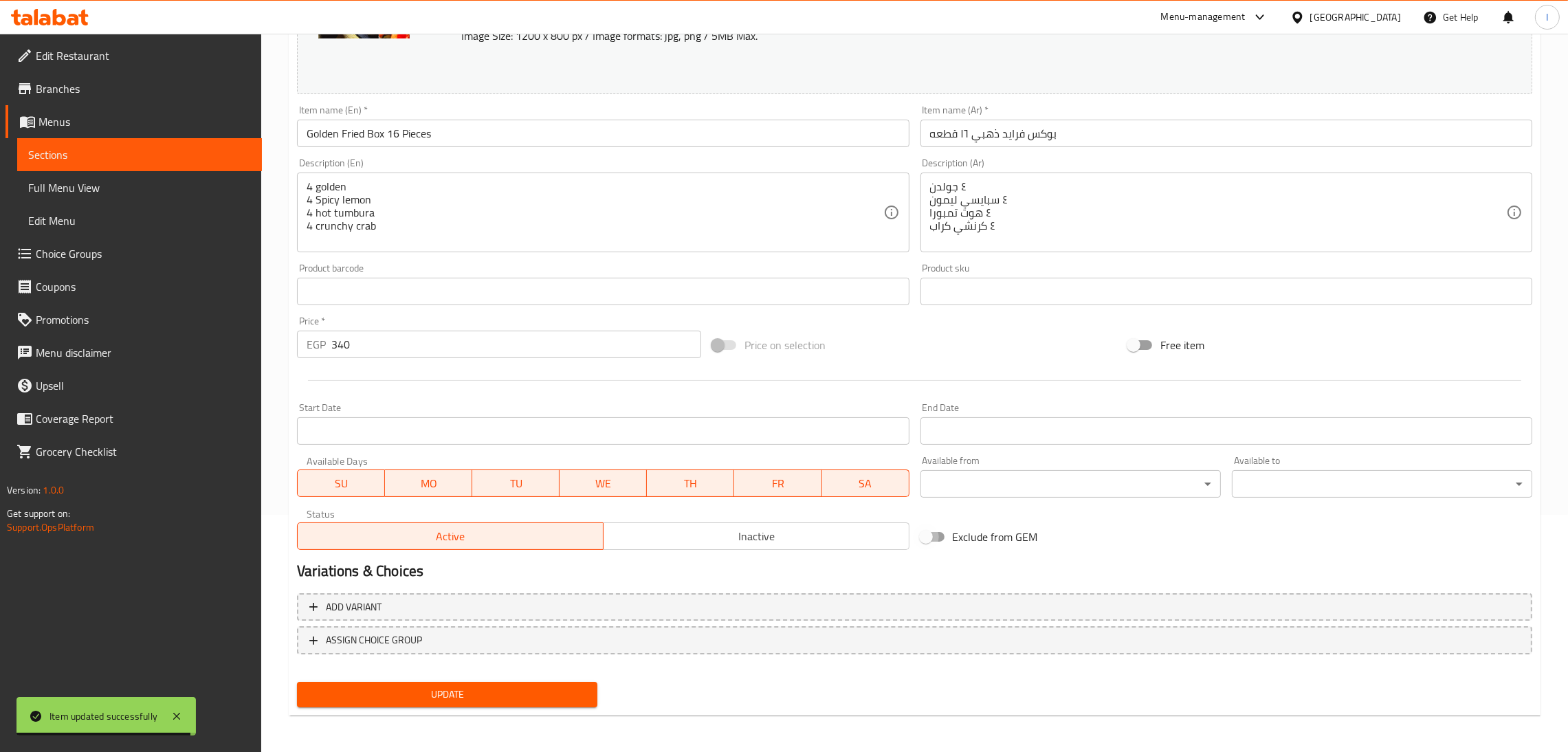
click at [929, 529] on input "Exclude from GEM" at bounding box center [927, 537] width 79 height 26
checkbox input "true"
click at [504, 699] on span "Update" at bounding box center [447, 695] width 278 height 17
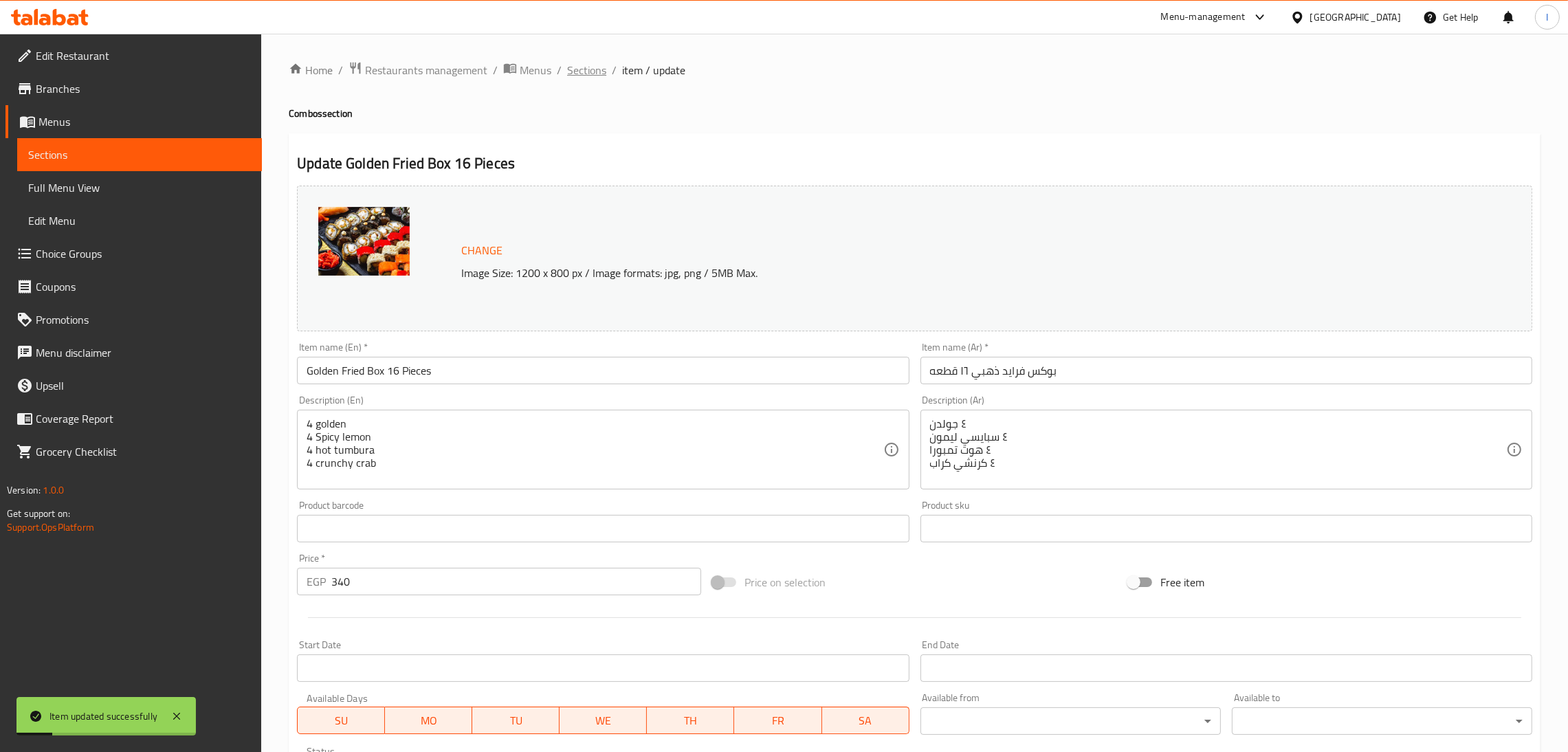
click at [583, 70] on span "Sections" at bounding box center [587, 69] width 39 height 16
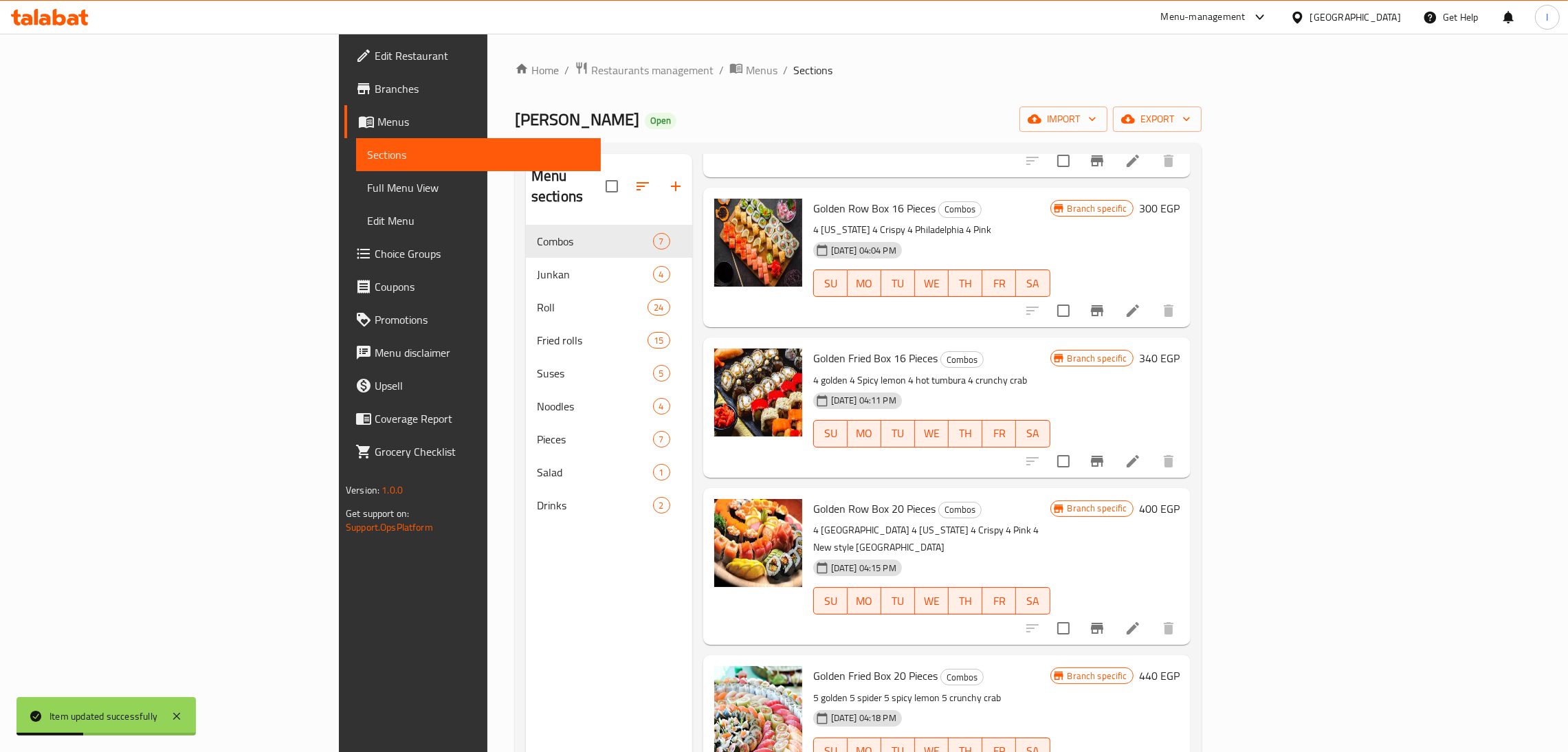
scroll to position [194, 0]
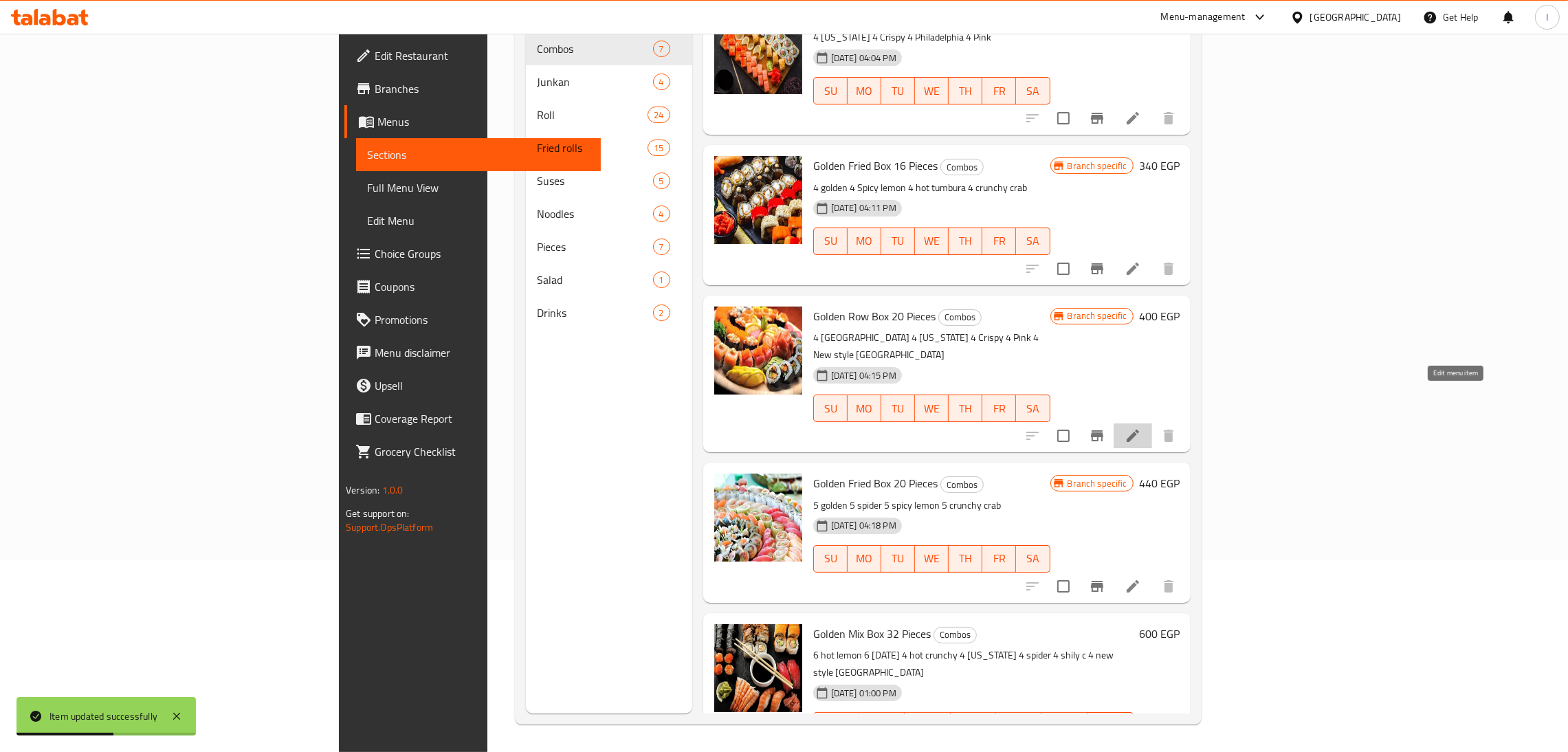
click at [1142, 427] on icon at bounding box center [1133, 435] width 16 height 16
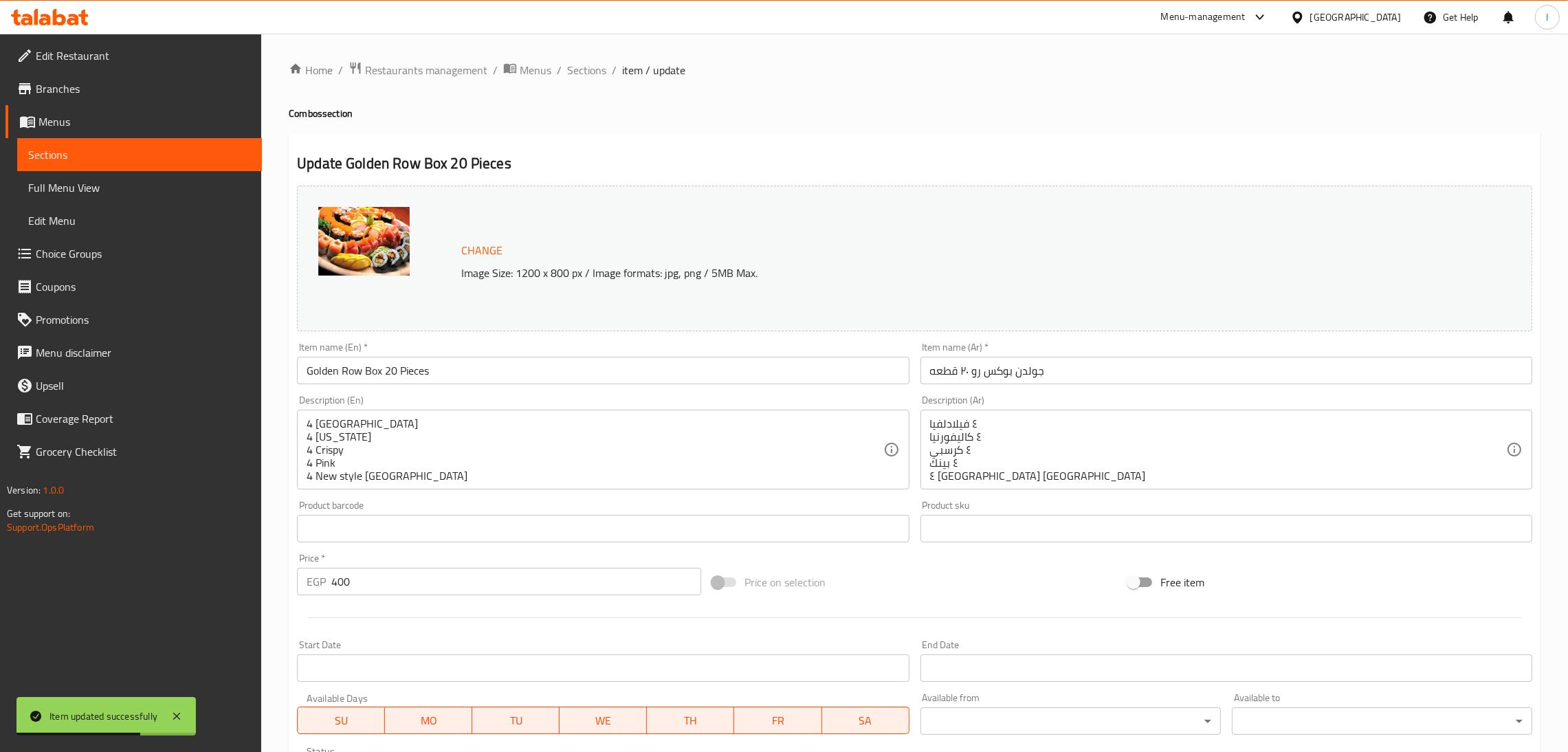
scroll to position [237, 0]
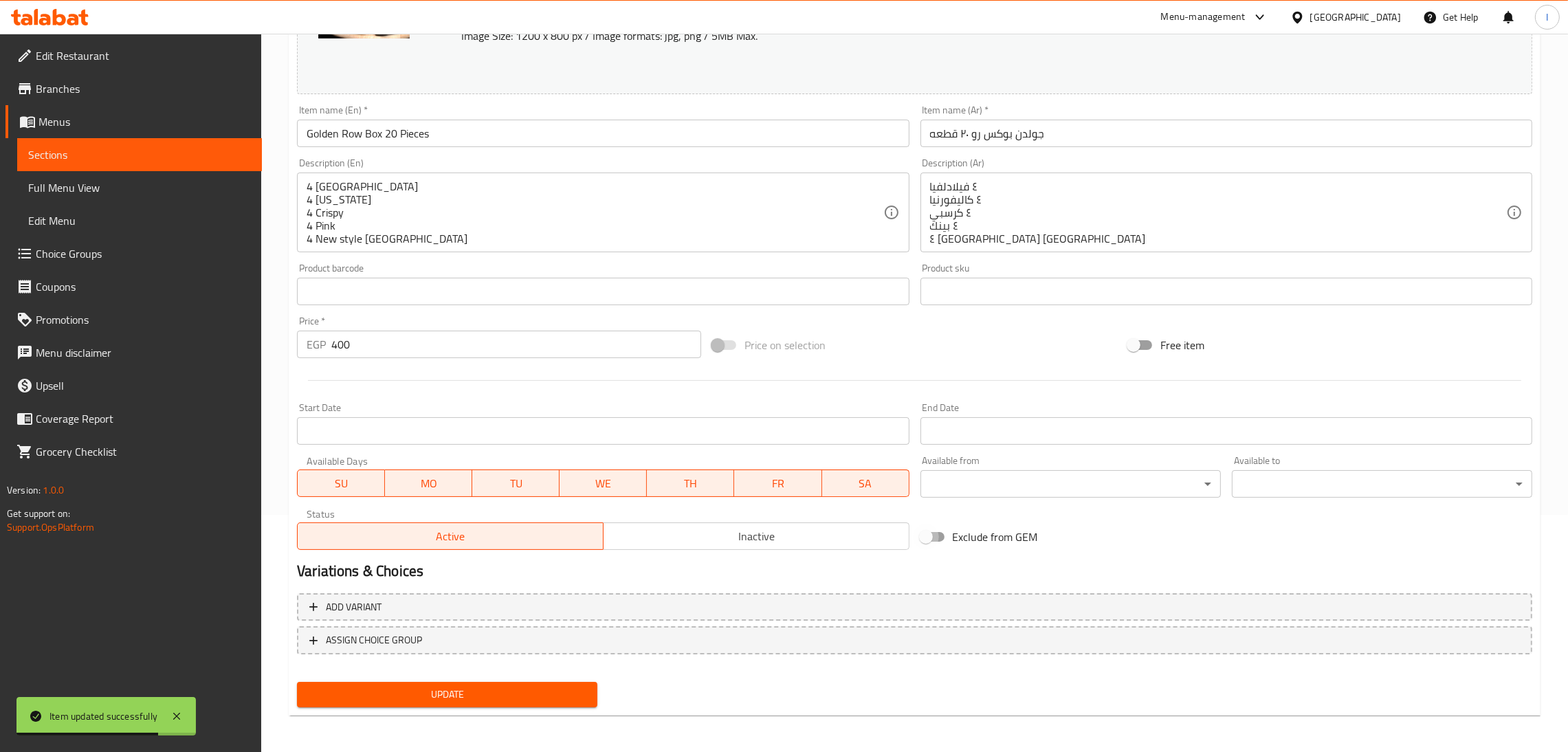
click at [929, 533] on input "Exclude from GEM" at bounding box center [927, 537] width 79 height 26
checkbox input "true"
click at [519, 694] on span "Update" at bounding box center [447, 695] width 278 height 17
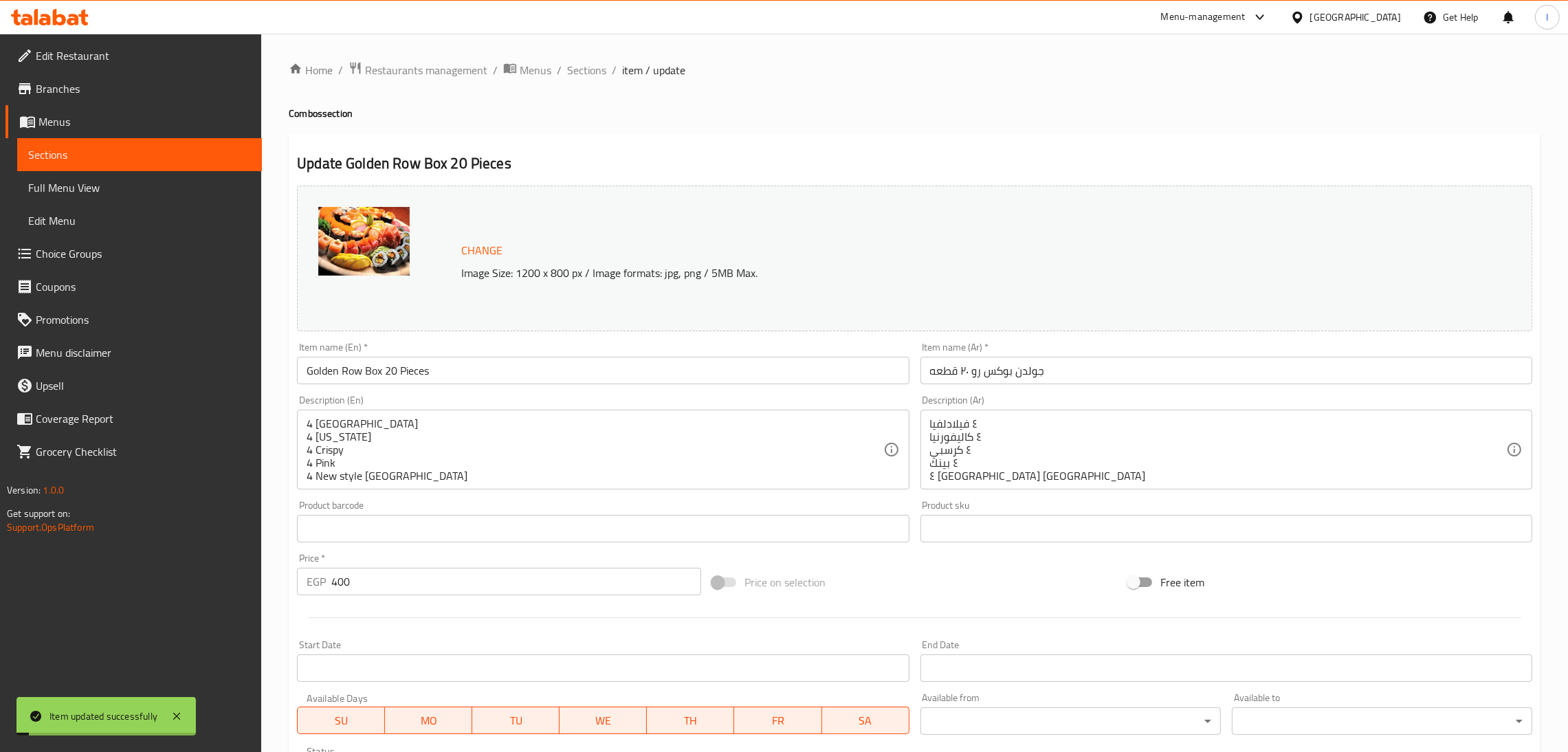
scroll to position [1, 0]
click at [591, 69] on span "Sections" at bounding box center [587, 69] width 39 height 16
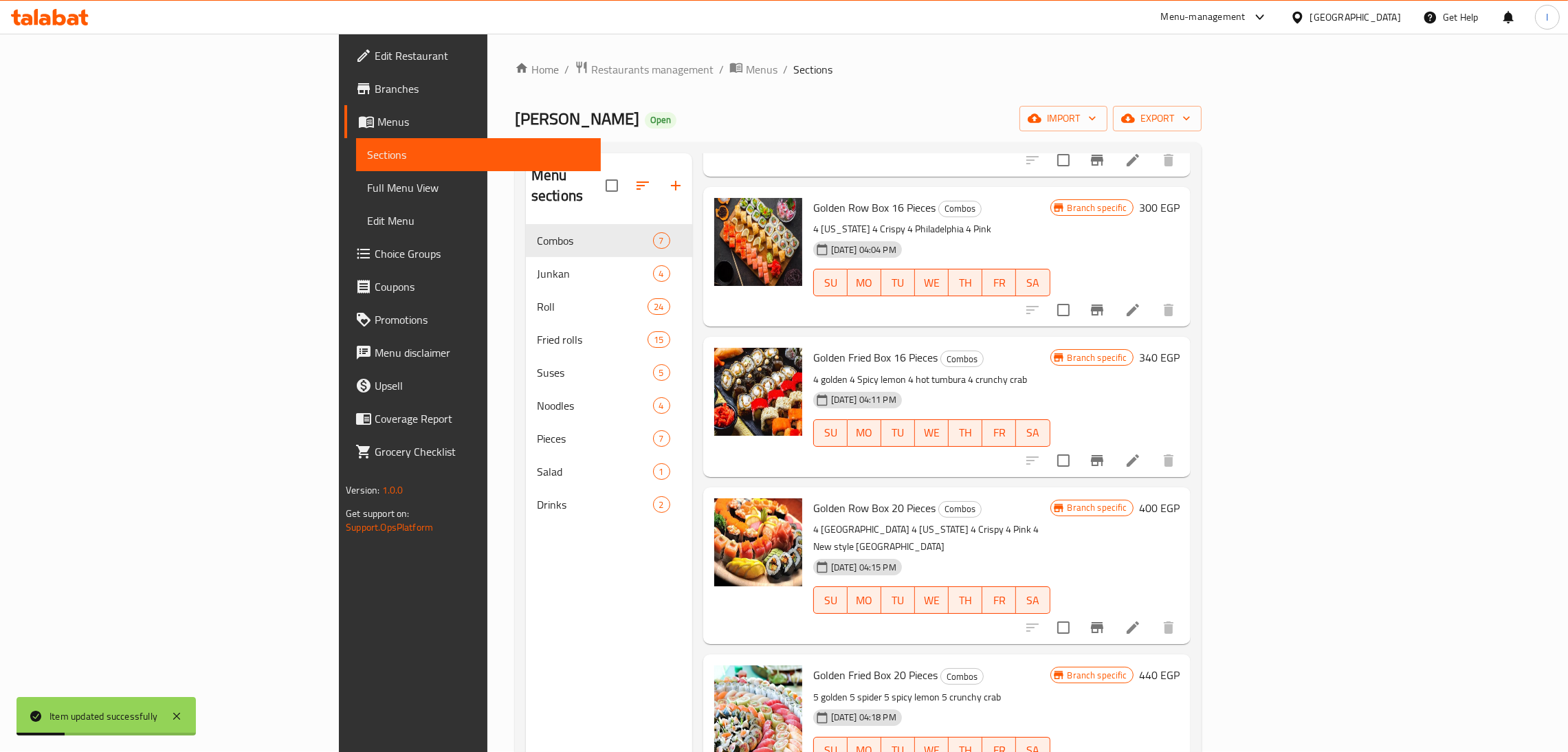
scroll to position [194, 0]
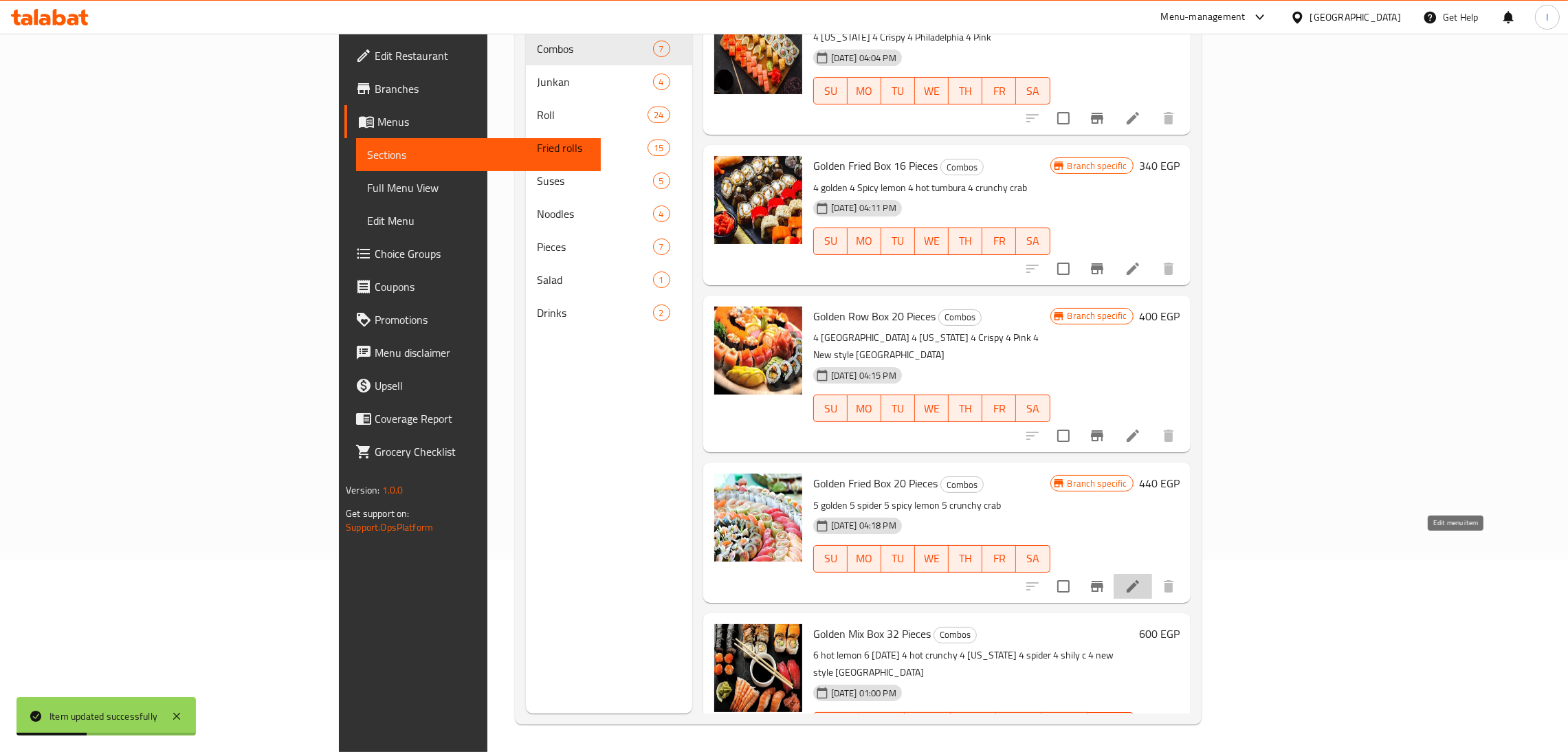
click at [1142, 578] on icon at bounding box center [1133, 586] width 16 height 16
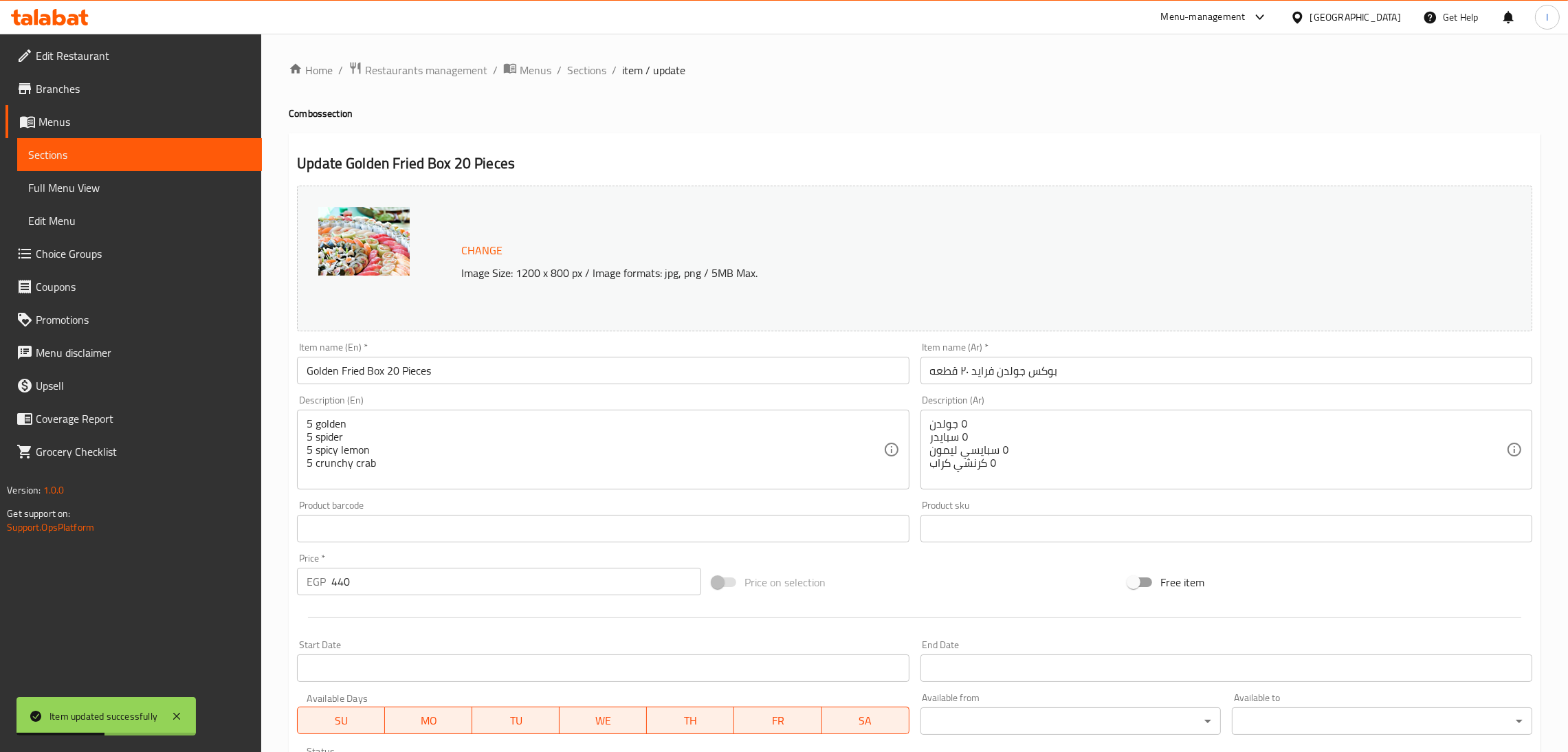
scroll to position [237, 0]
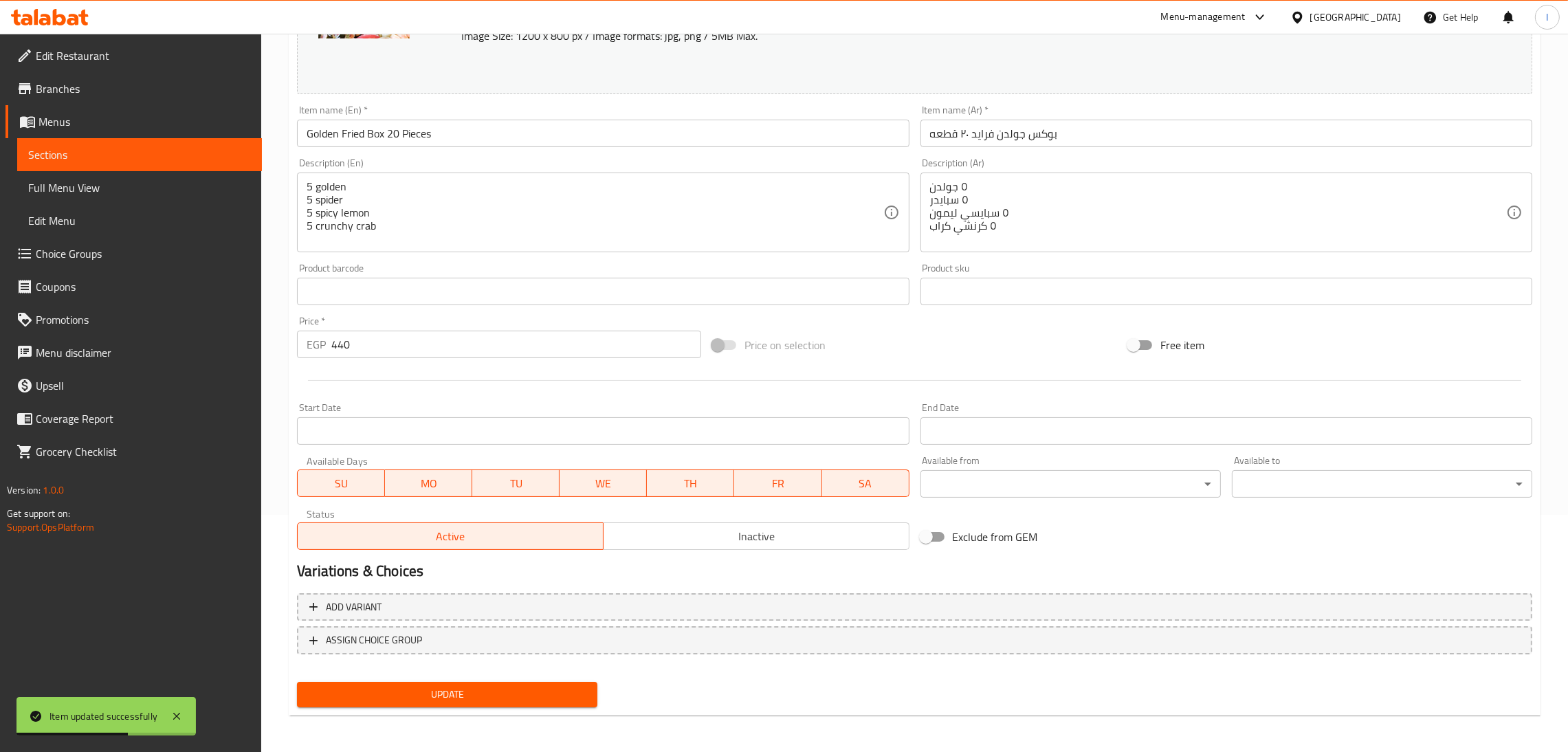
click at [938, 546] on input "Exclude from GEM" at bounding box center [927, 537] width 79 height 26
checkbox input "true"
click at [432, 687] on span "Update" at bounding box center [447, 695] width 278 height 17
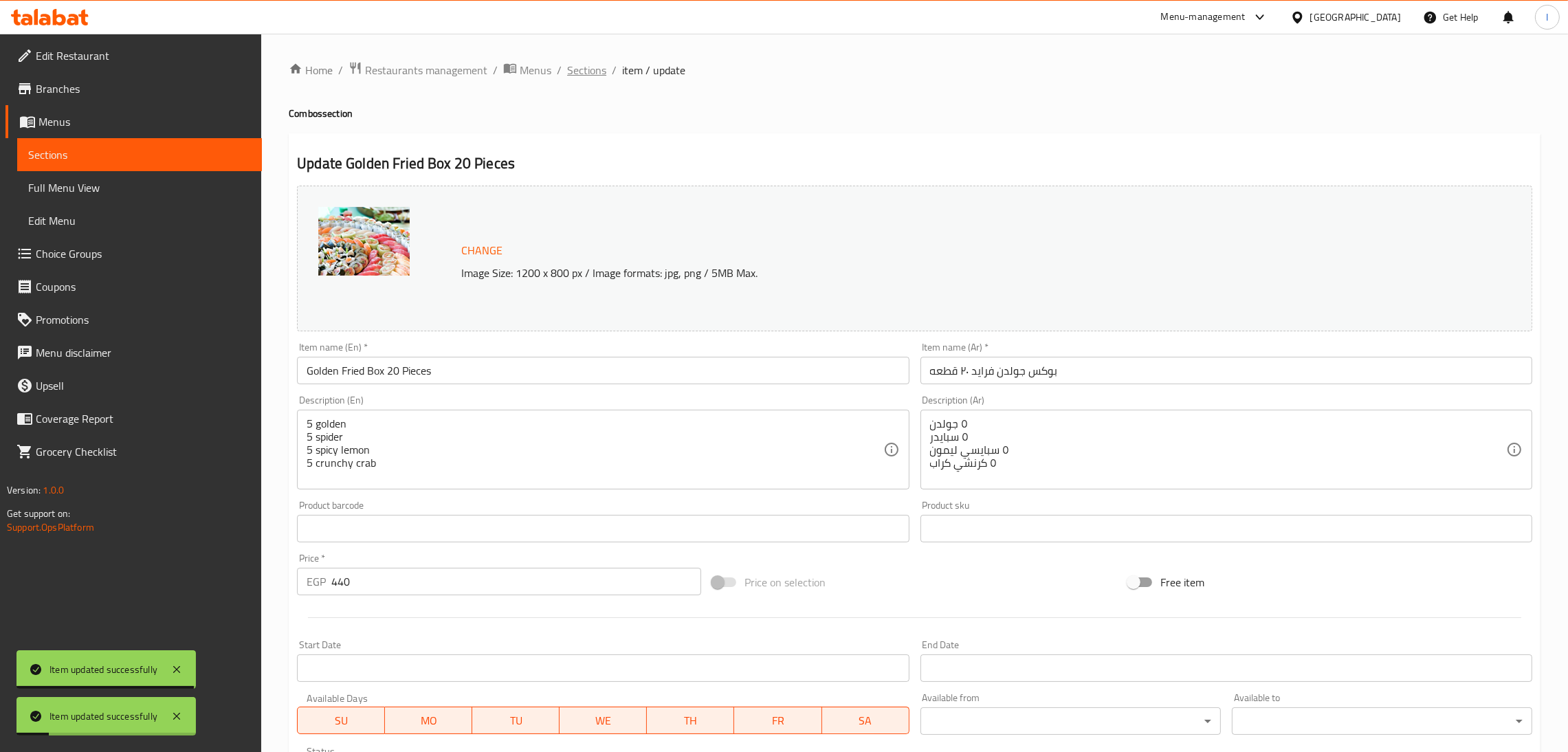
click at [580, 72] on span "Sections" at bounding box center [587, 69] width 39 height 16
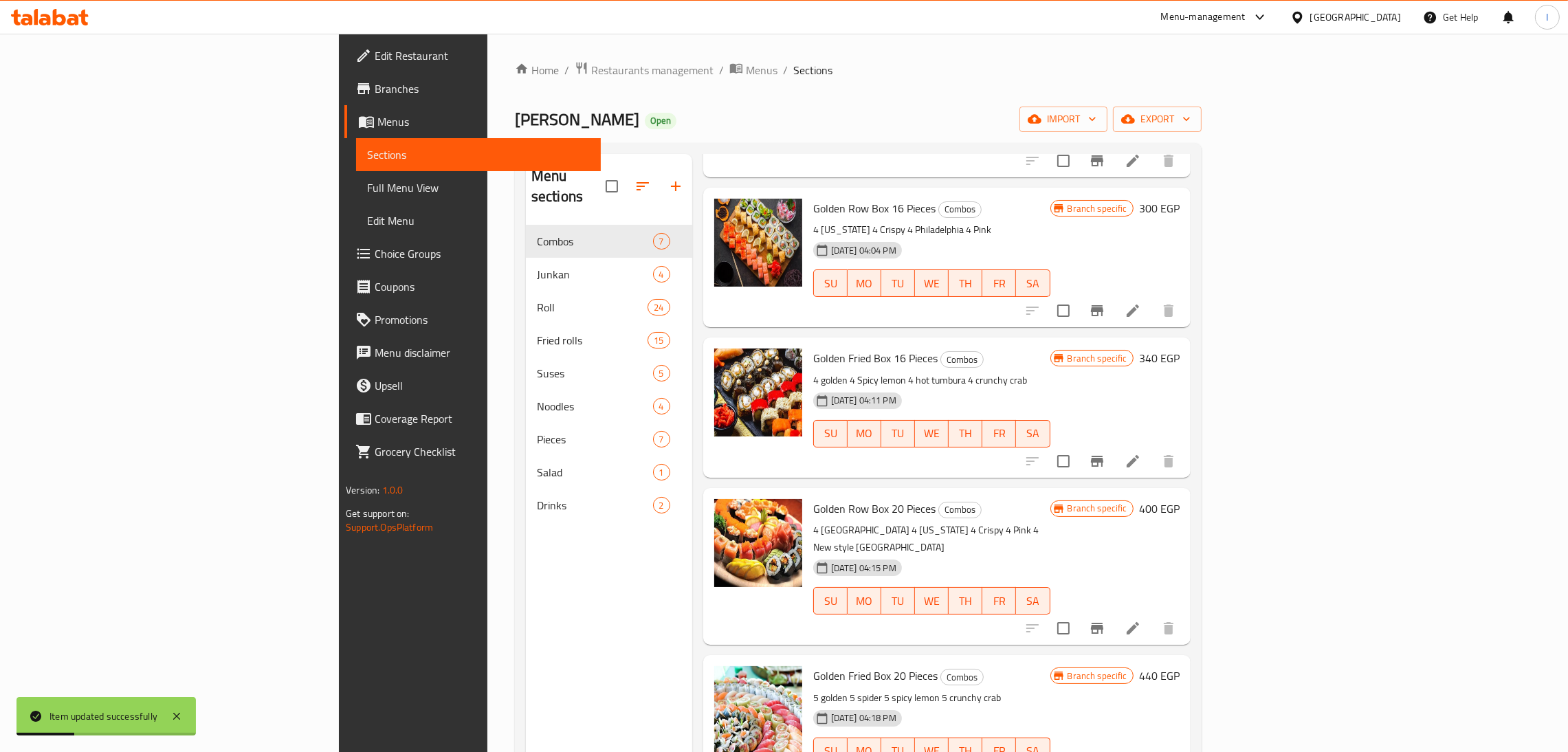
scroll to position [194, 0]
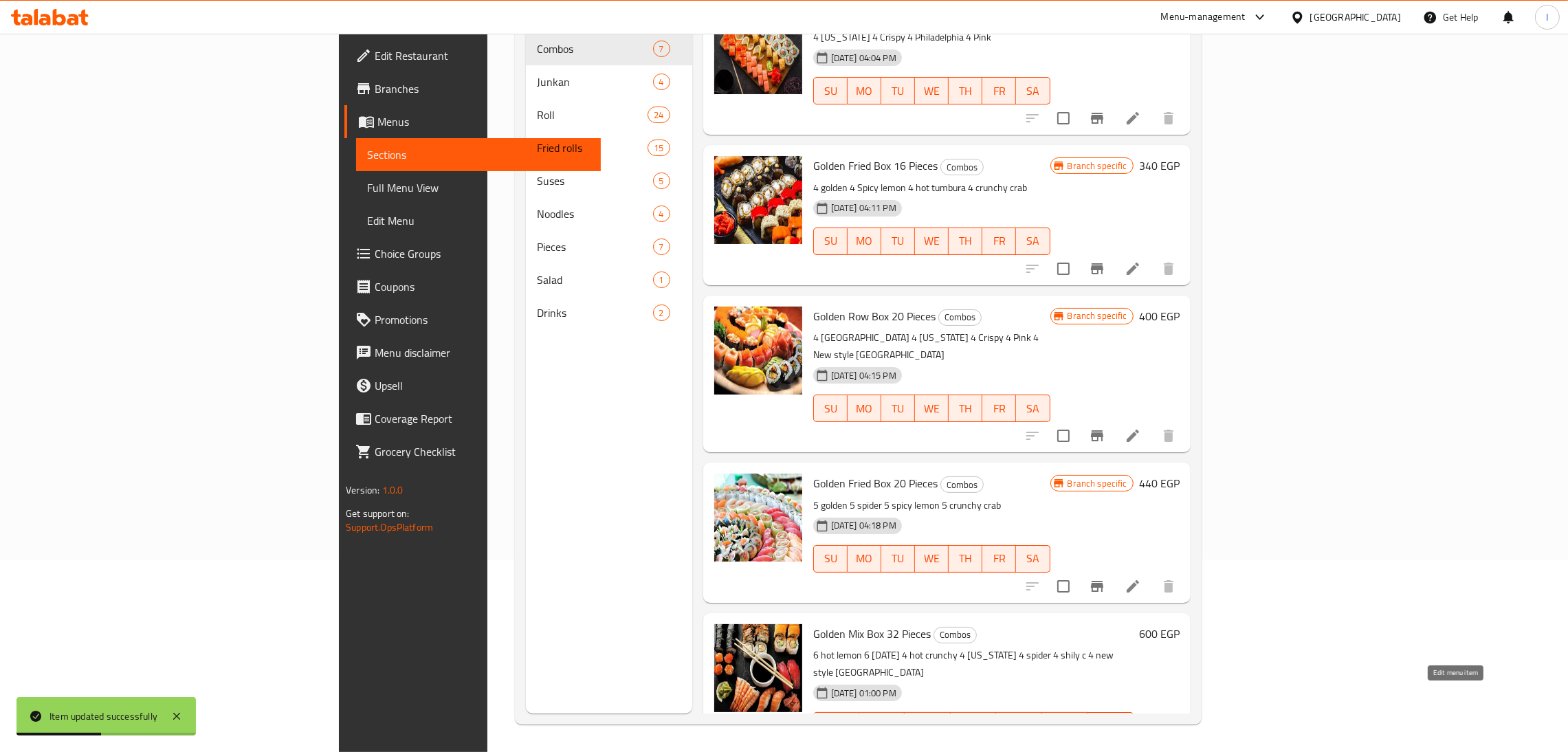
click at [1142, 745] on icon at bounding box center [1133, 753] width 16 height 16
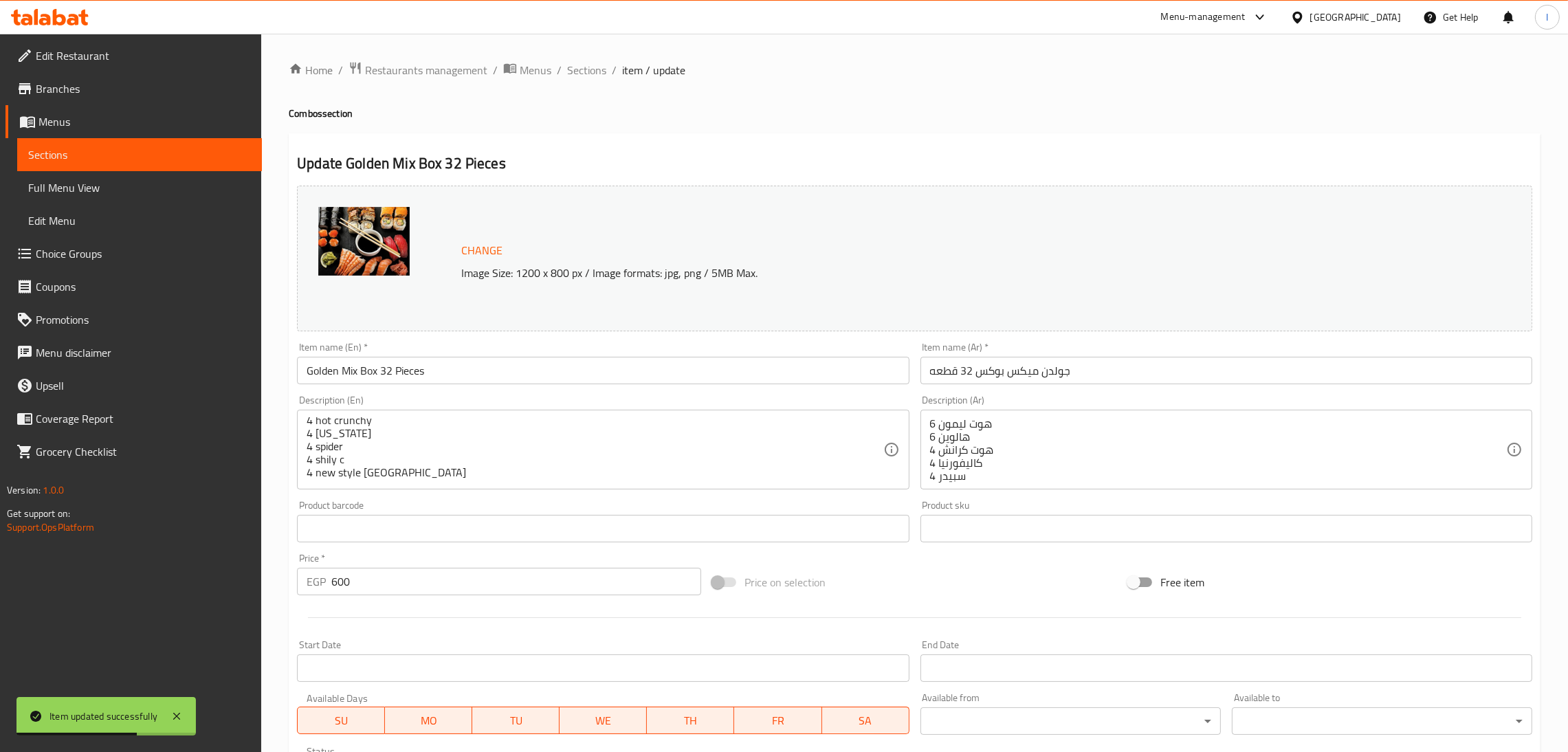
scroll to position [237, 0]
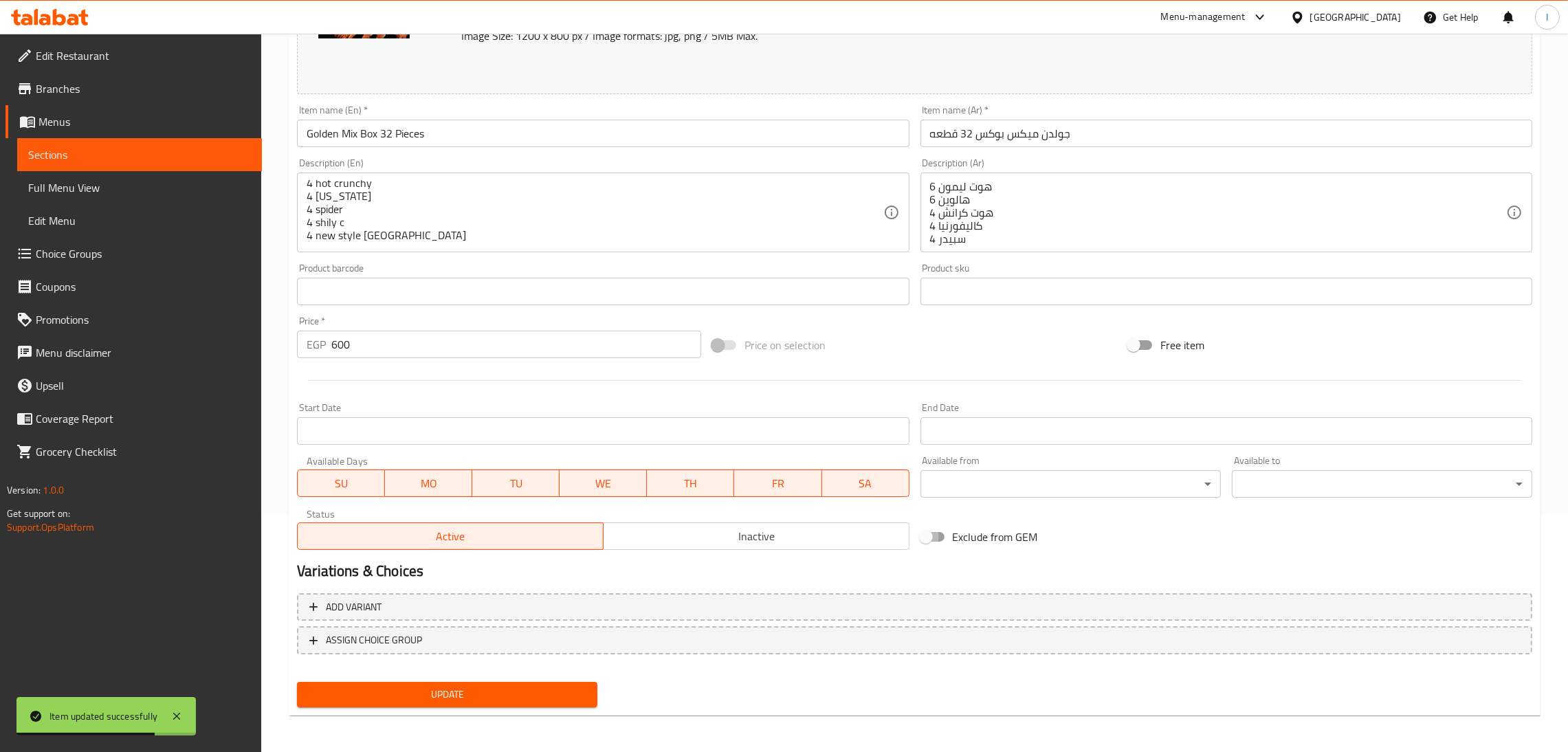
click at [933, 539] on input "Exclude from GEM" at bounding box center [927, 537] width 79 height 26
checkbox input "true"
click at [445, 687] on span "Update" at bounding box center [447, 695] width 278 height 17
click at [91, 75] on link "Branches" at bounding box center [133, 88] width 256 height 33
